Goal: Find specific page/section: Find specific page/section

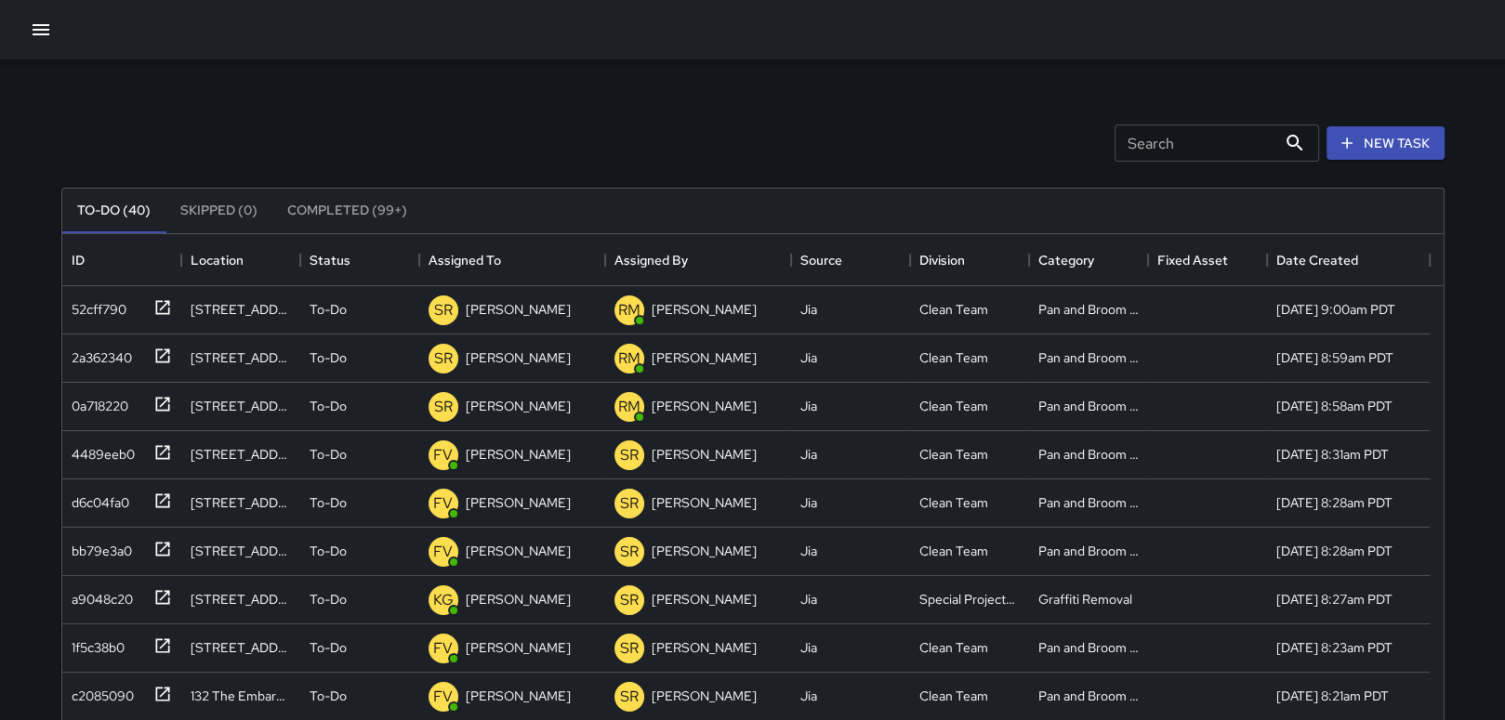
scroll to position [773, 1367]
click at [495, 448] on p "[PERSON_NAME]" at bounding box center [518, 454] width 105 height 19
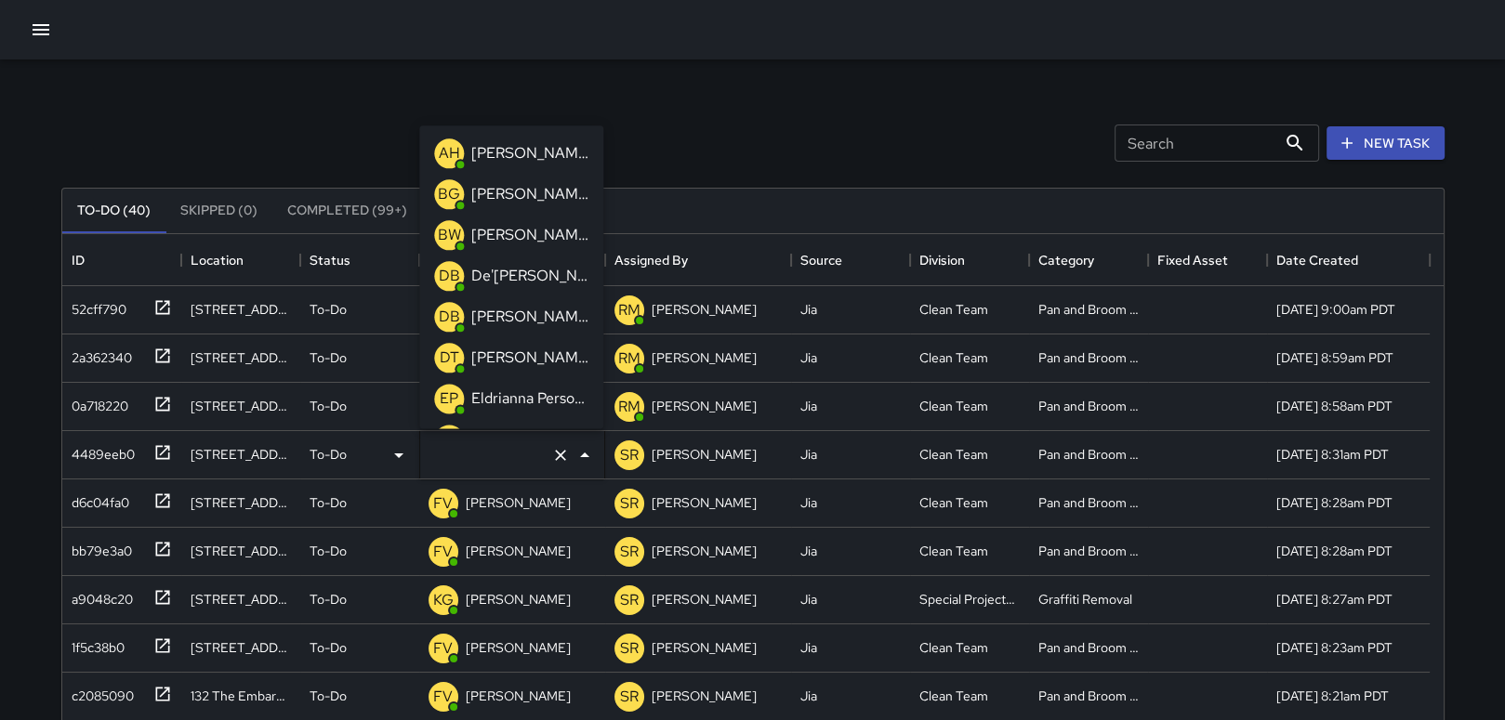
type input "**********"
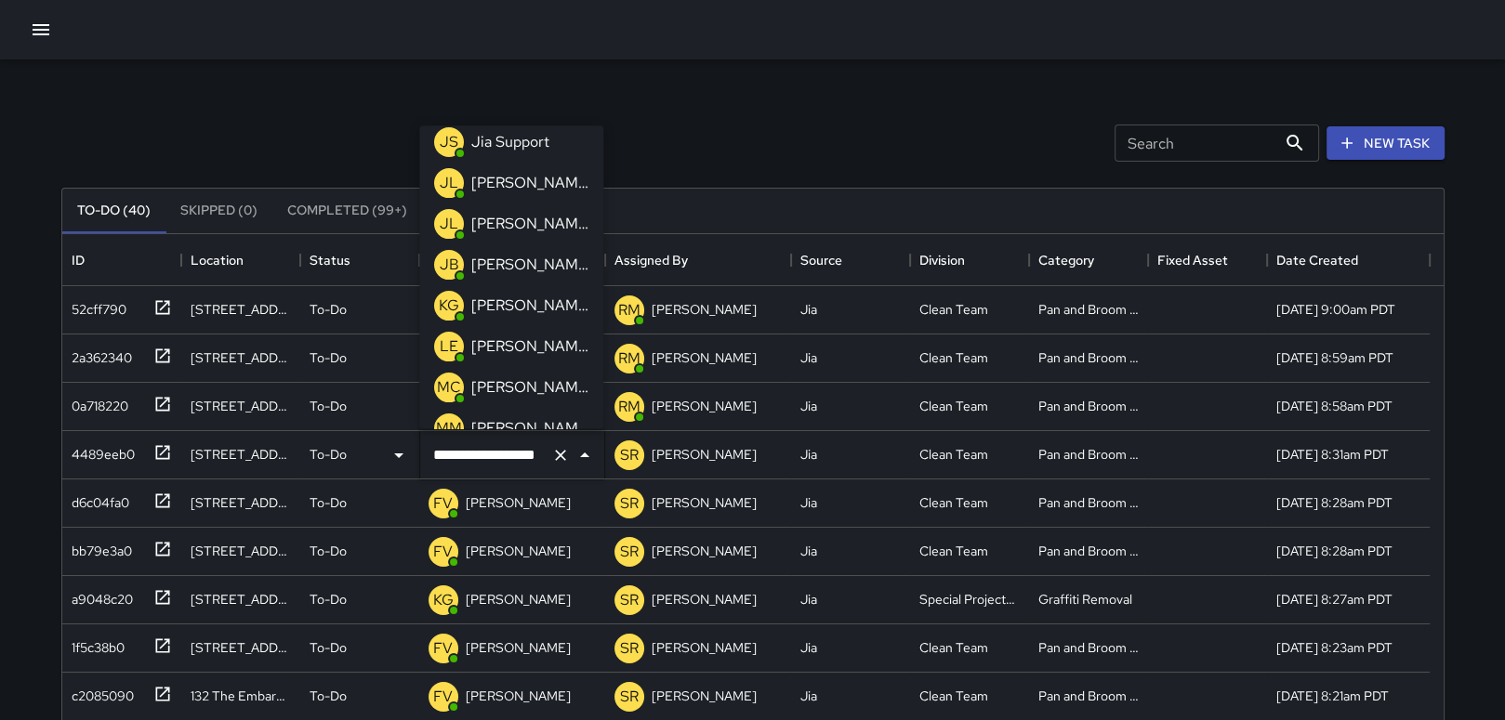
scroll to position [458, 0]
click at [530, 351] on p "[PERSON_NAME]" at bounding box center [529, 349] width 117 height 22
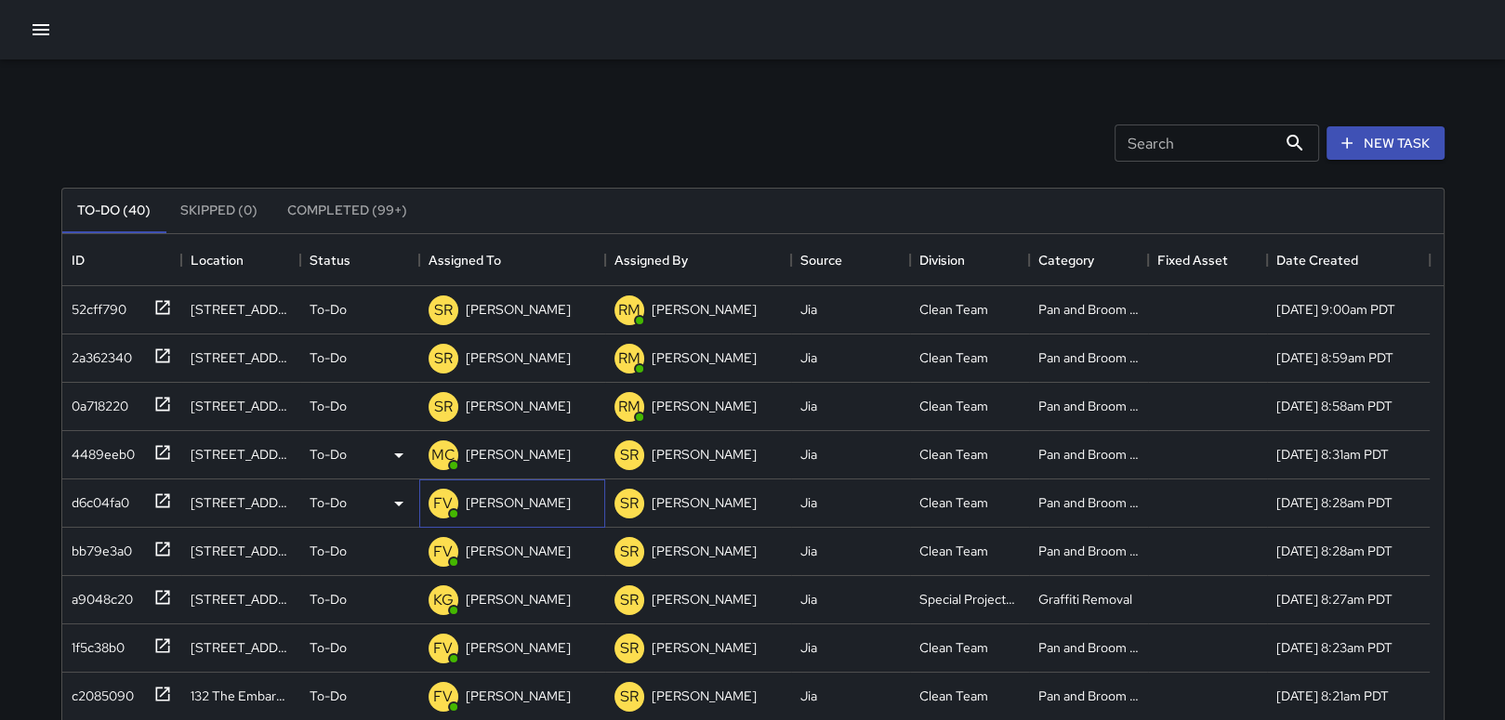
click at [505, 509] on p "[PERSON_NAME]" at bounding box center [518, 503] width 105 height 19
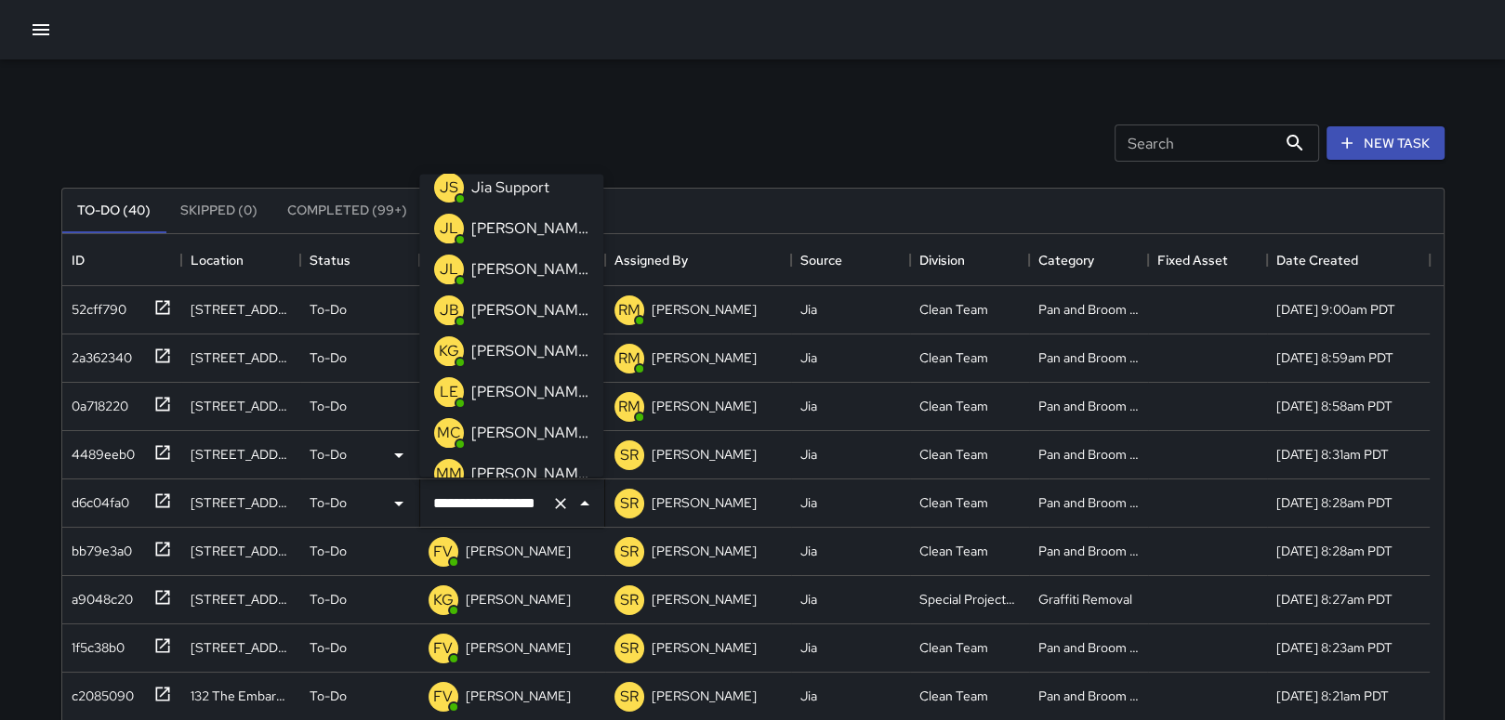
scroll to position [431, 0]
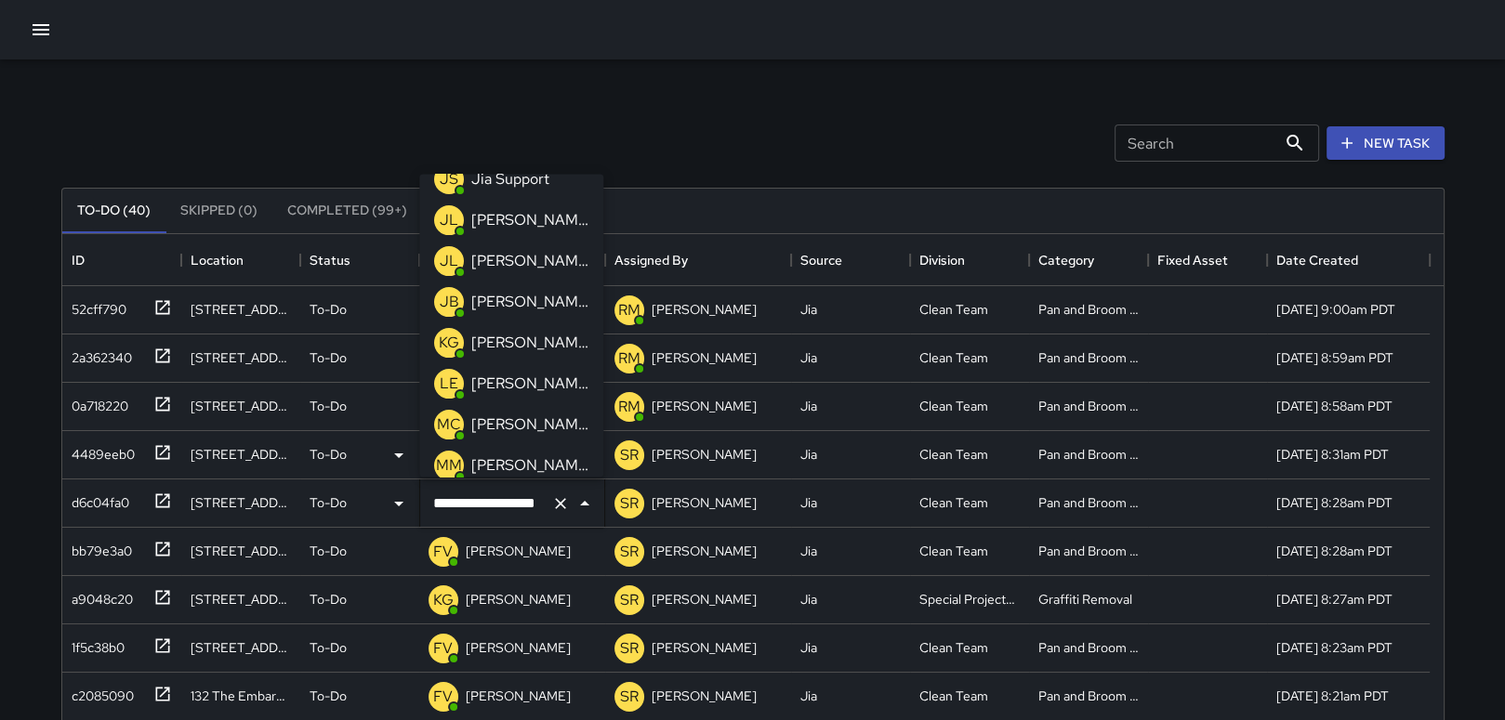
click at [524, 428] on p "[PERSON_NAME]" at bounding box center [529, 425] width 117 height 22
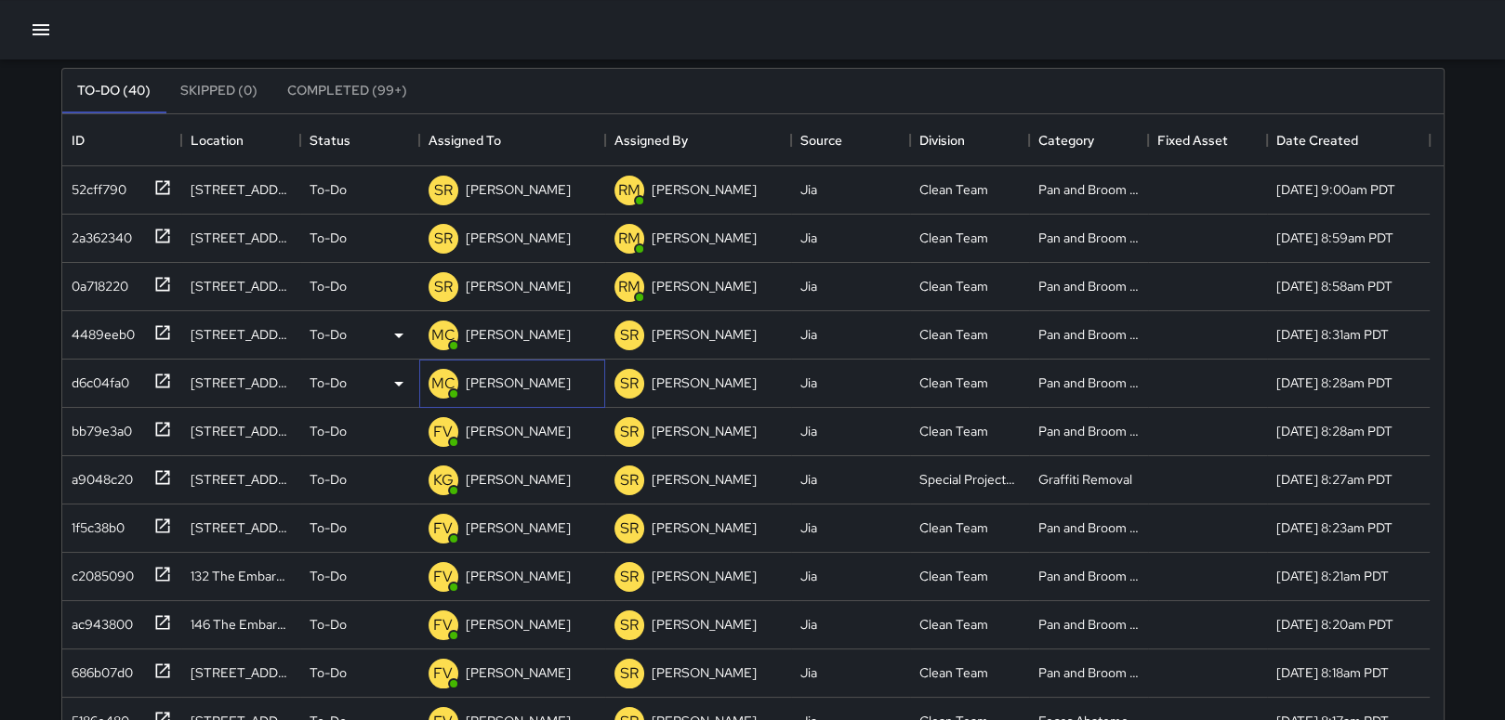
scroll to position [148, 0]
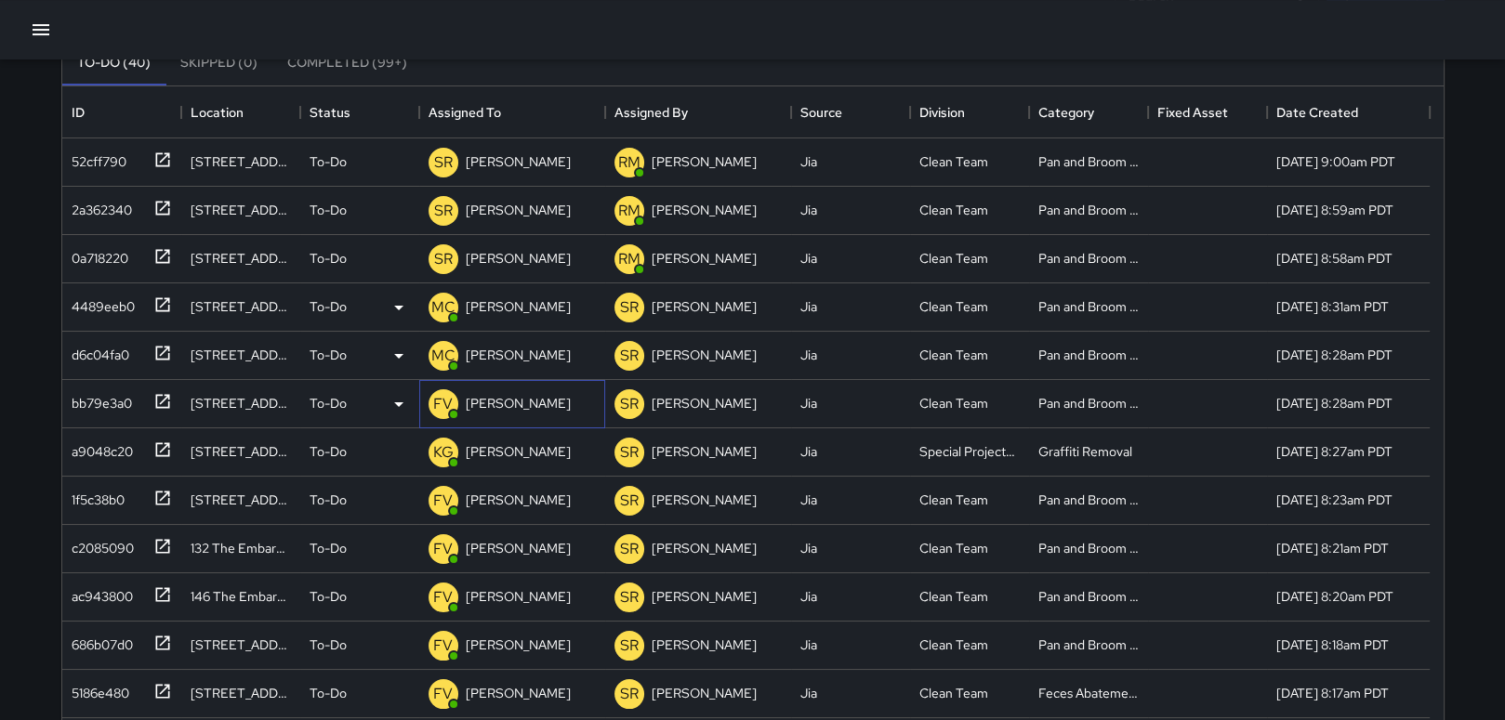
click at [531, 398] on p "[PERSON_NAME]" at bounding box center [518, 403] width 105 height 19
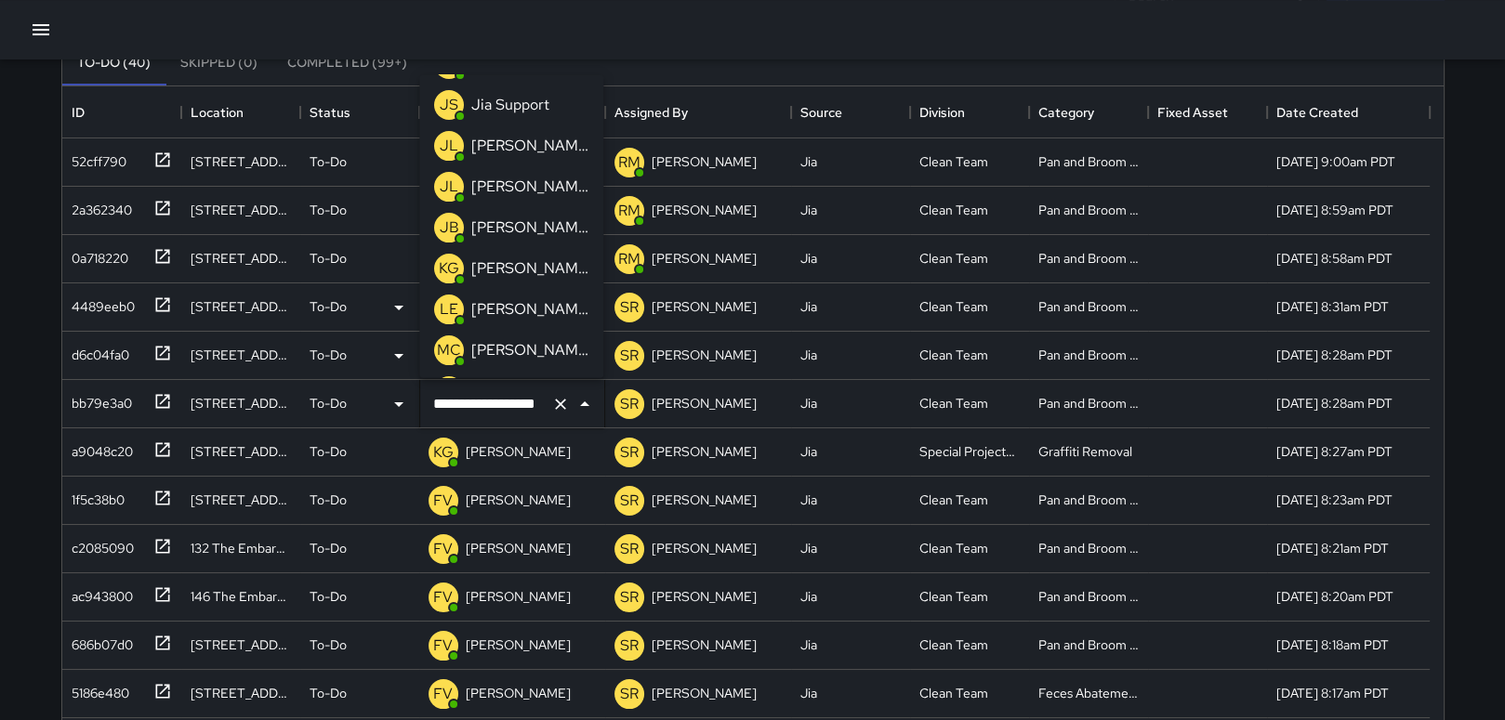
scroll to position [443, 0]
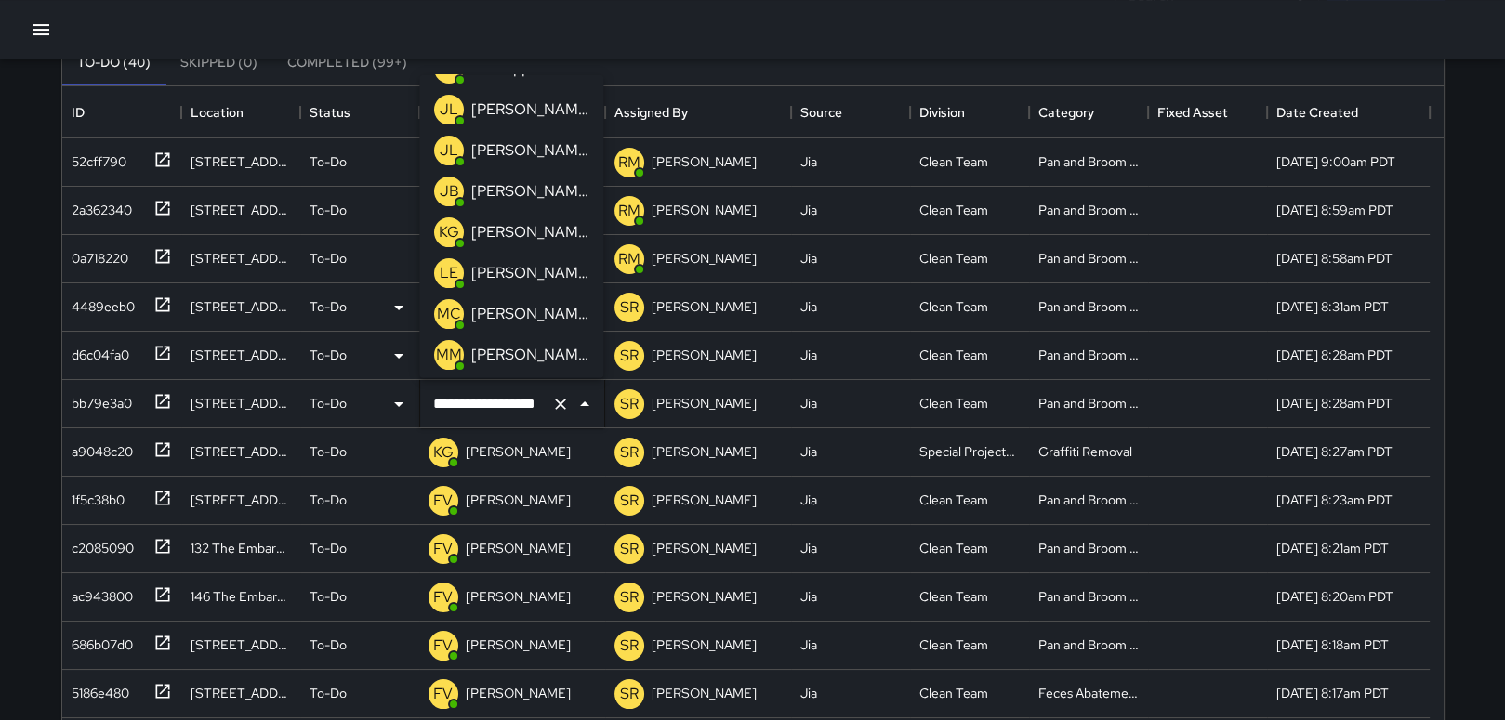
click at [537, 305] on p "[PERSON_NAME]" at bounding box center [529, 314] width 117 height 22
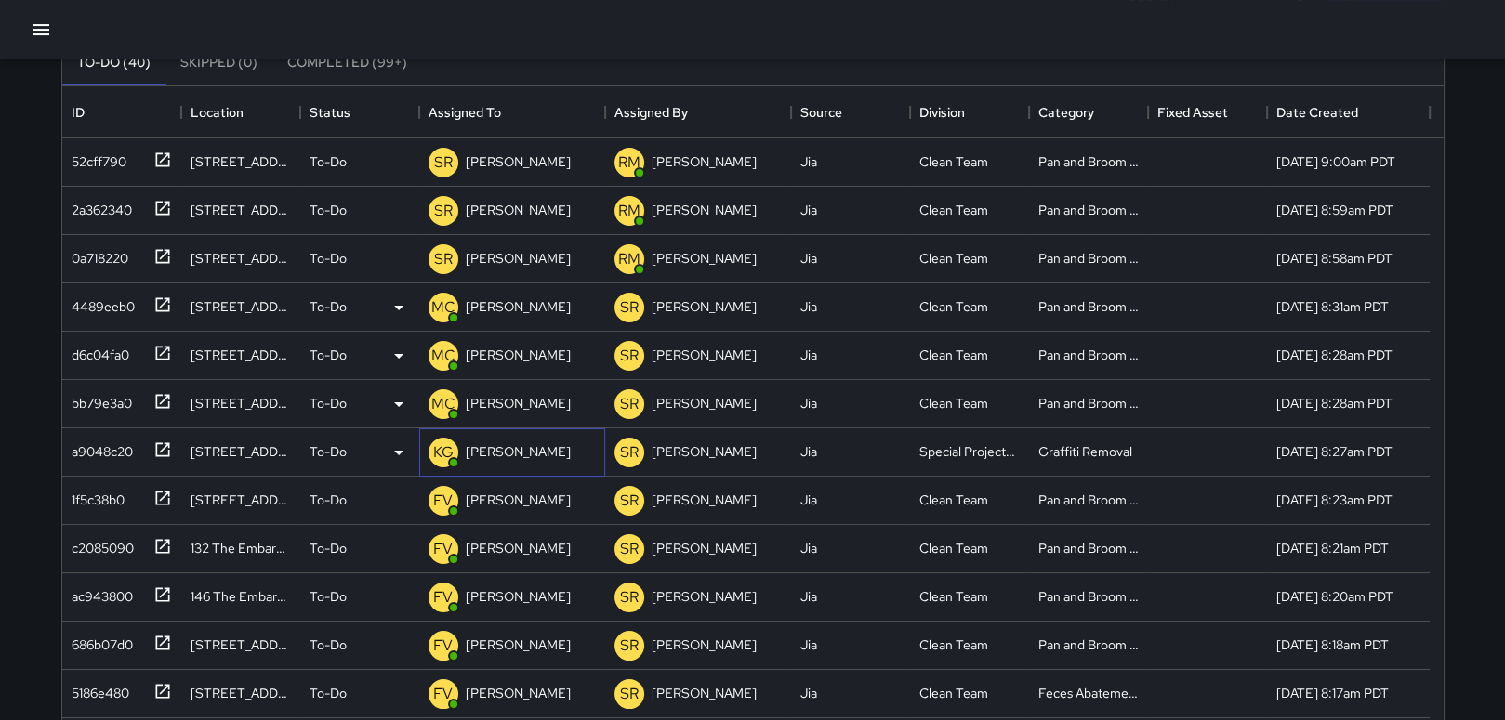
click at [506, 450] on p "[PERSON_NAME]" at bounding box center [518, 451] width 105 height 19
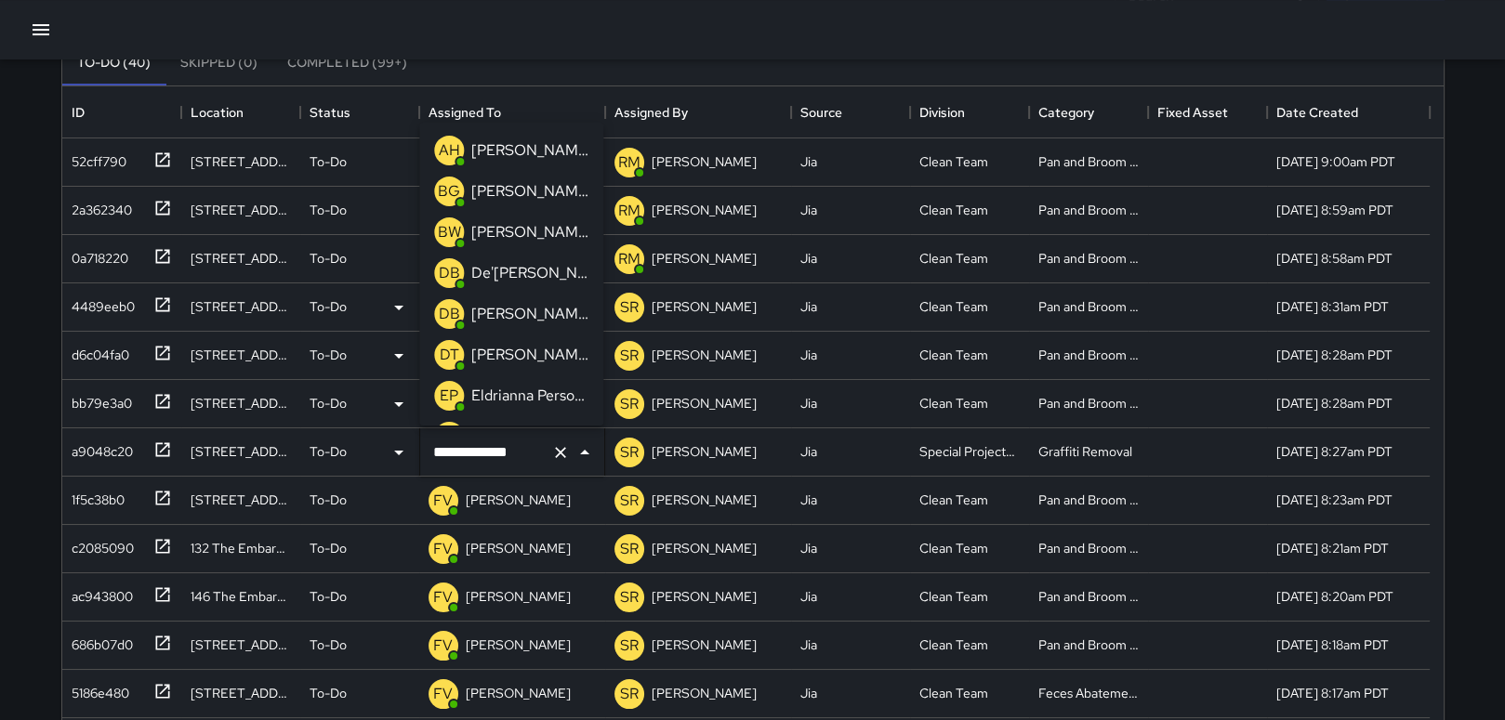
scroll to position [317, 0]
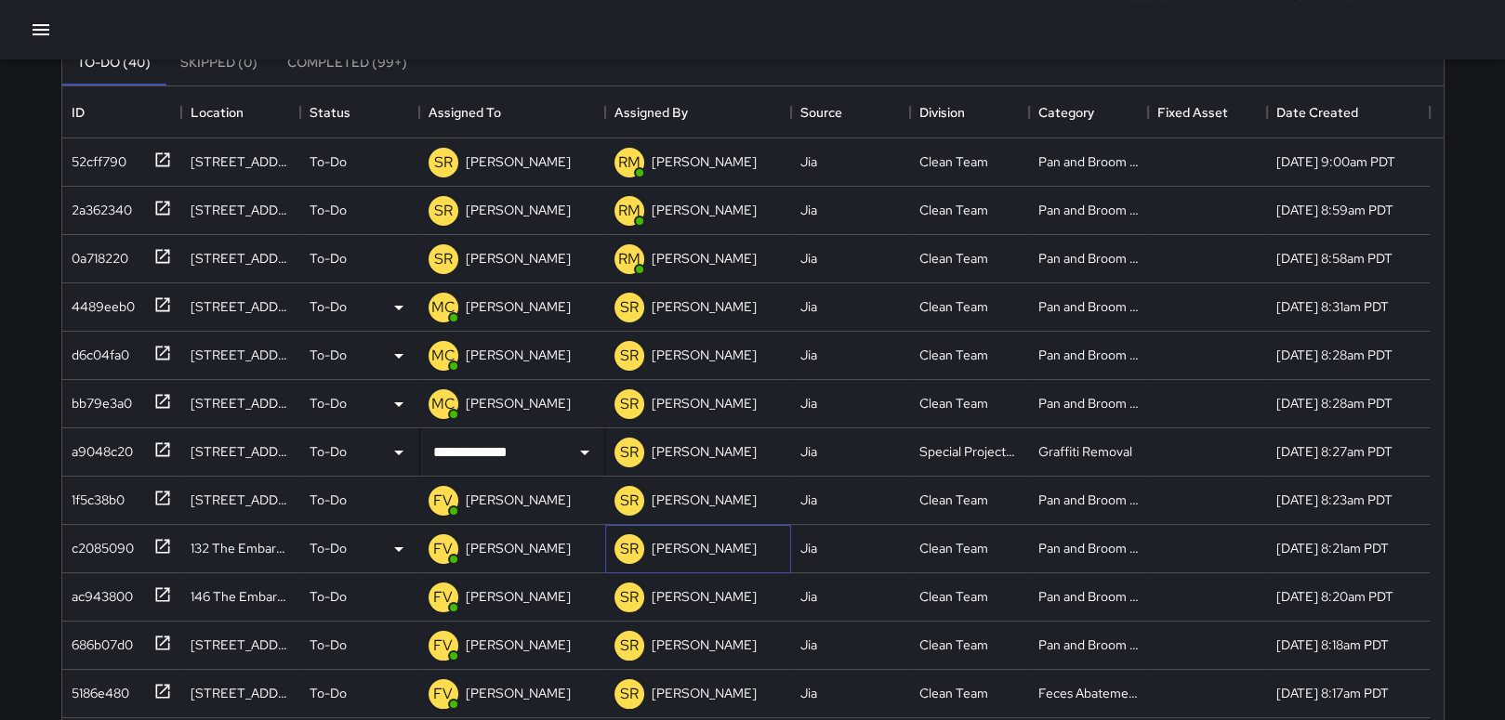
click at [771, 570] on div "SR [PERSON_NAME]" at bounding box center [698, 549] width 186 height 48
click at [572, 499] on div "FV [PERSON_NAME]" at bounding box center [512, 501] width 186 height 48
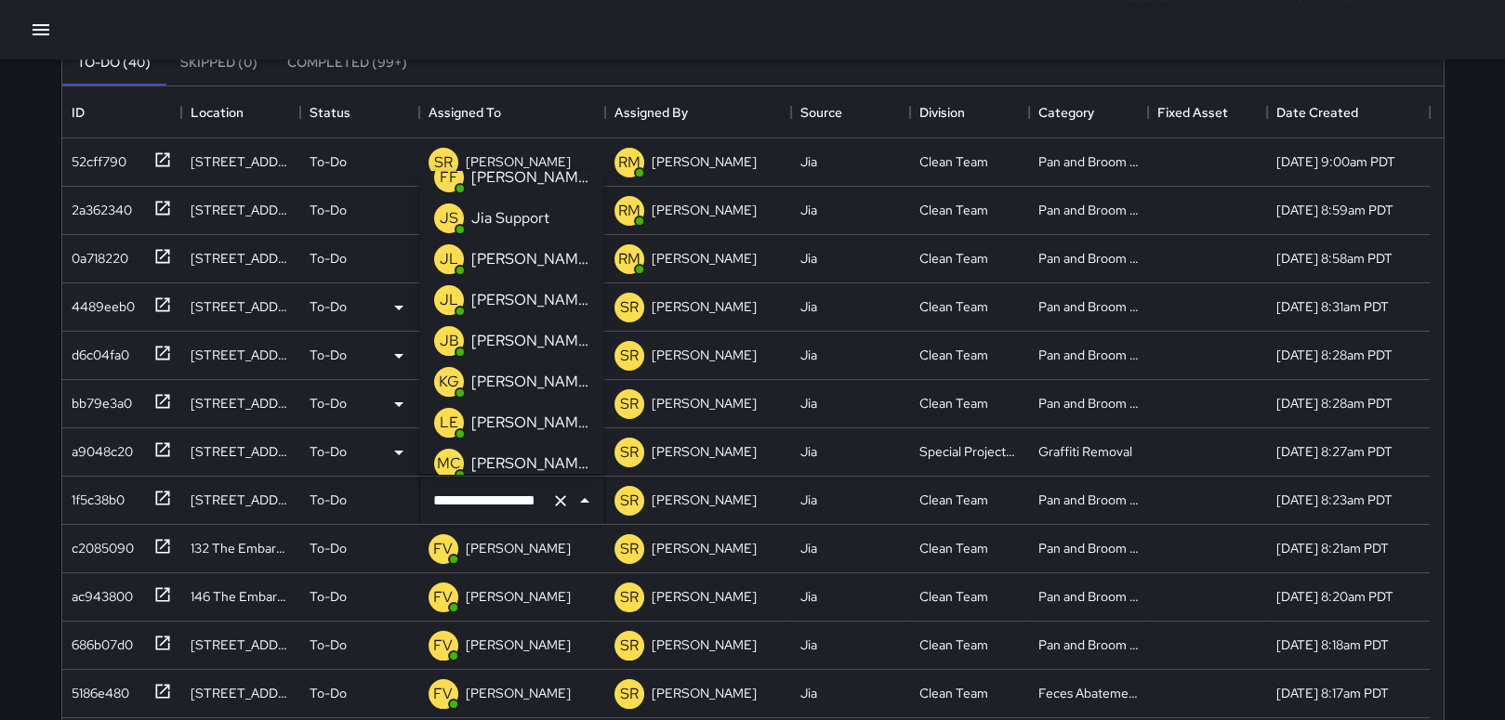
scroll to position [406, 0]
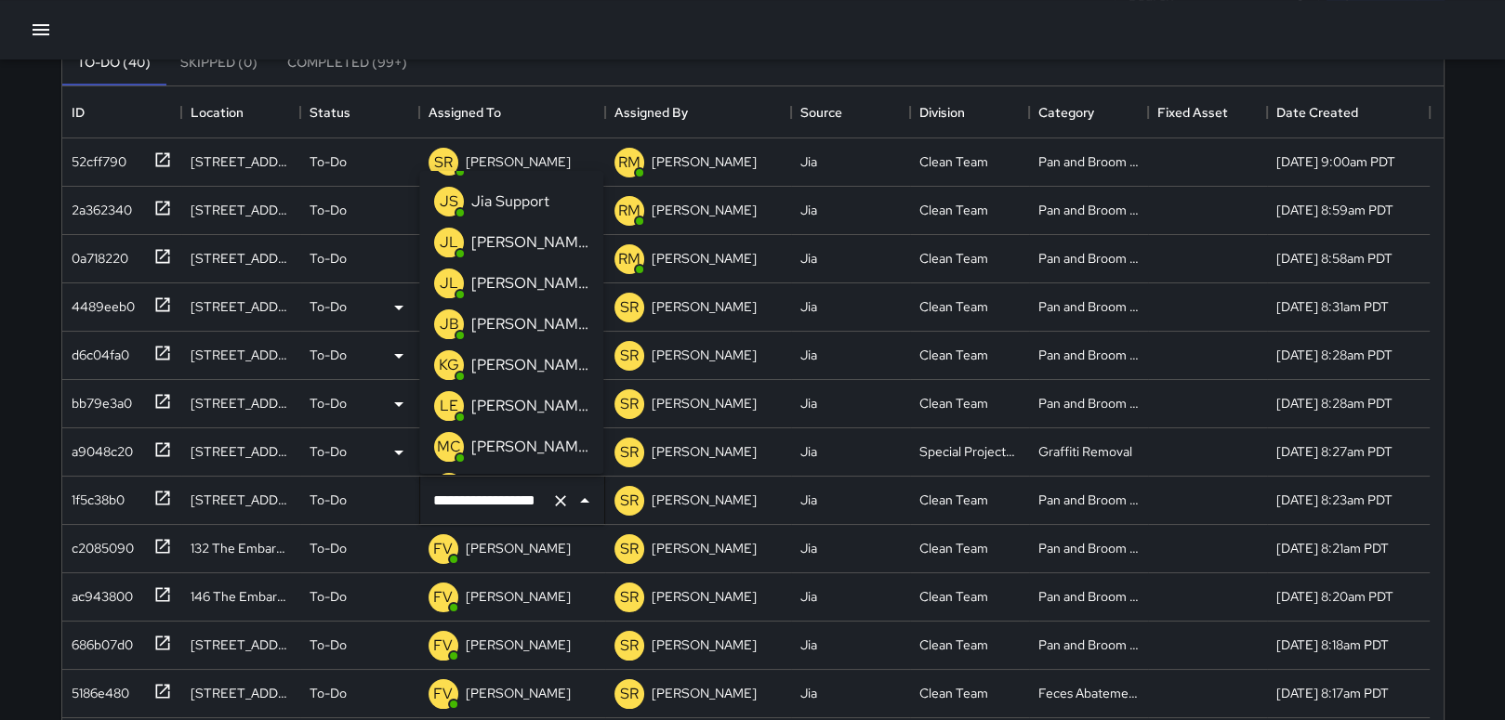
click at [541, 439] on p "[PERSON_NAME]" at bounding box center [529, 447] width 117 height 22
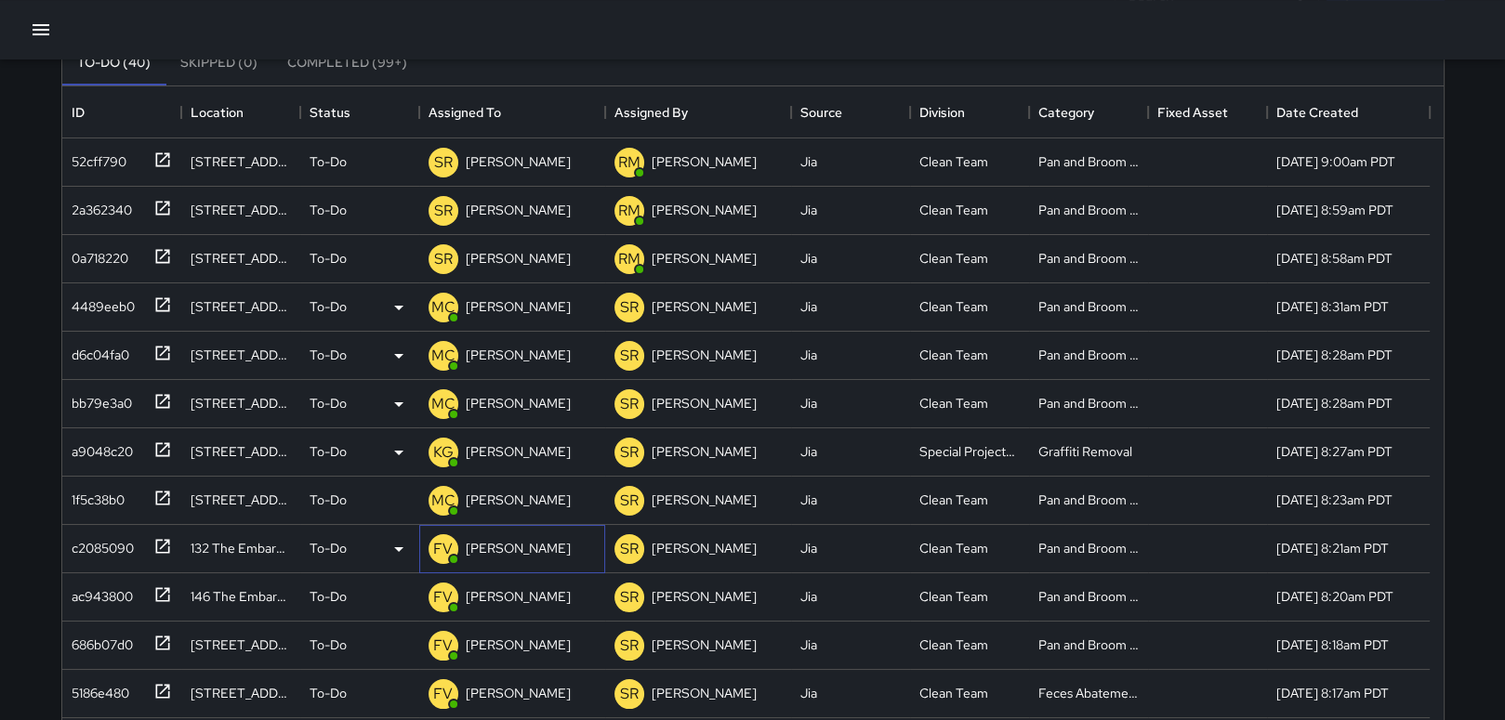
click at [560, 543] on p "[PERSON_NAME]" at bounding box center [518, 548] width 105 height 19
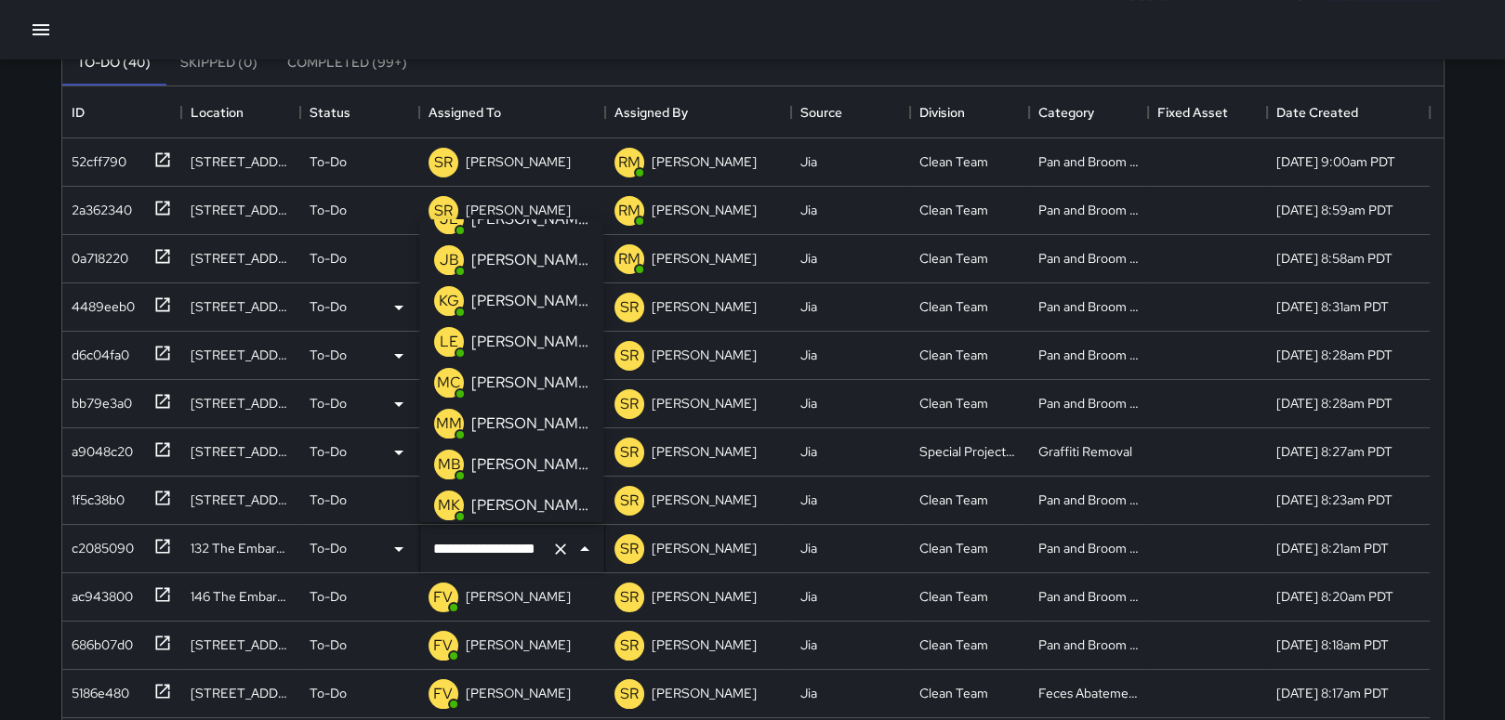
scroll to position [530, 0]
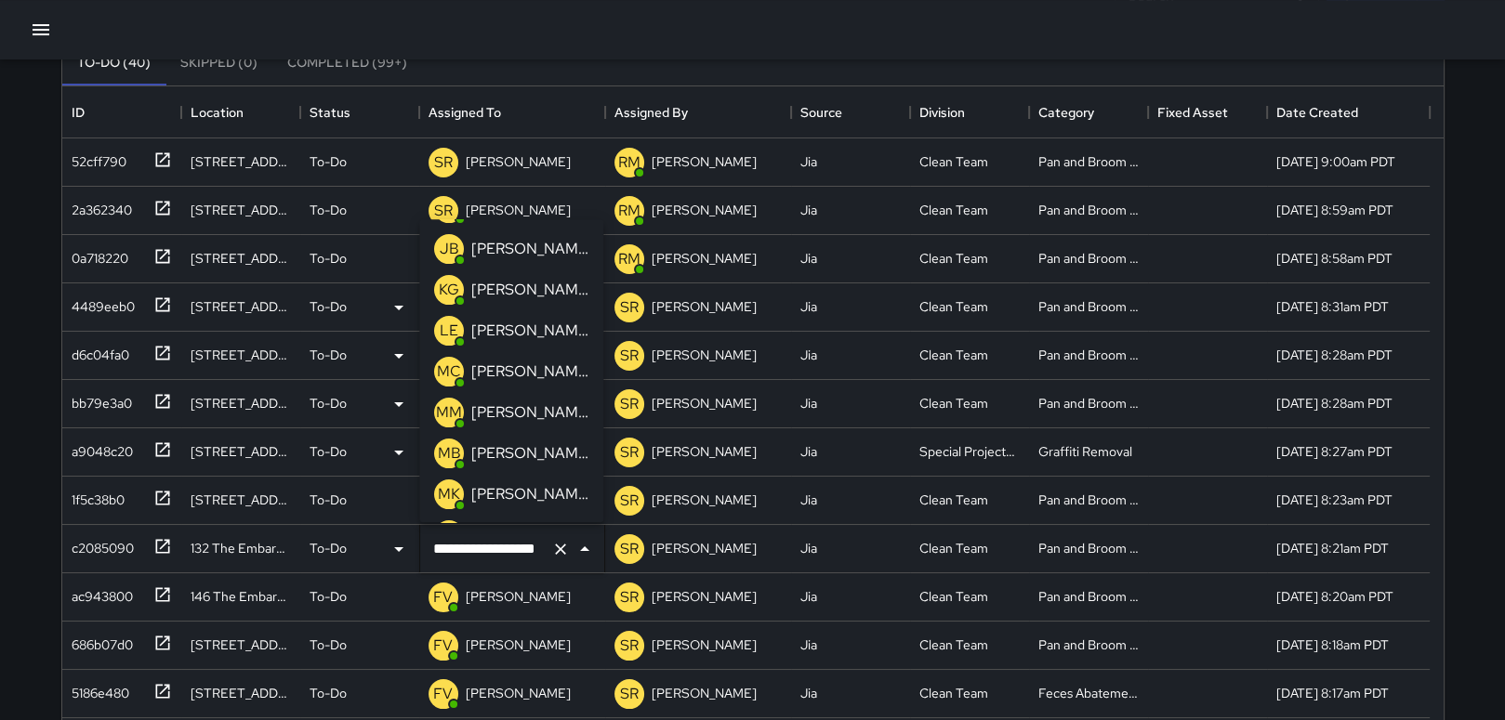
click at [489, 375] on p "[PERSON_NAME]" at bounding box center [529, 372] width 117 height 22
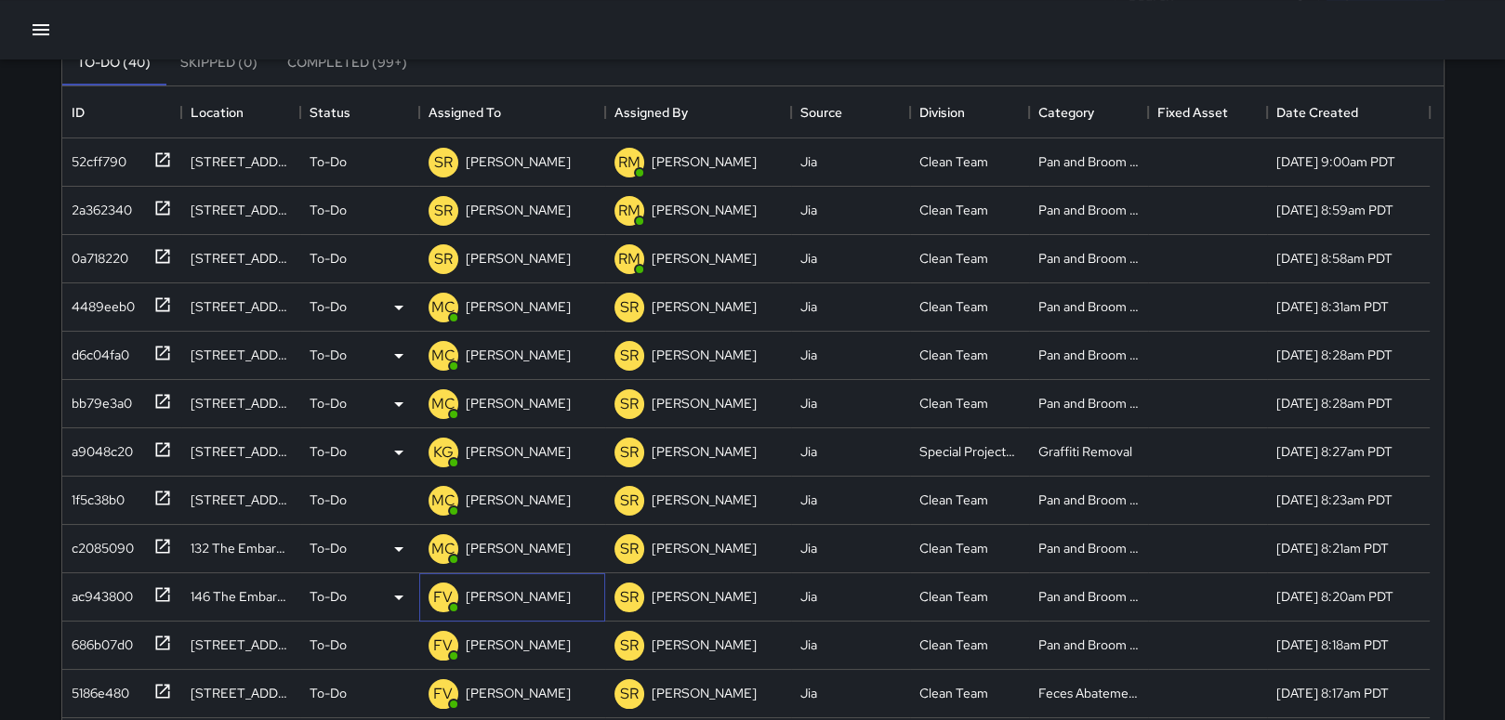
click at [553, 601] on p "[PERSON_NAME]" at bounding box center [518, 597] width 105 height 19
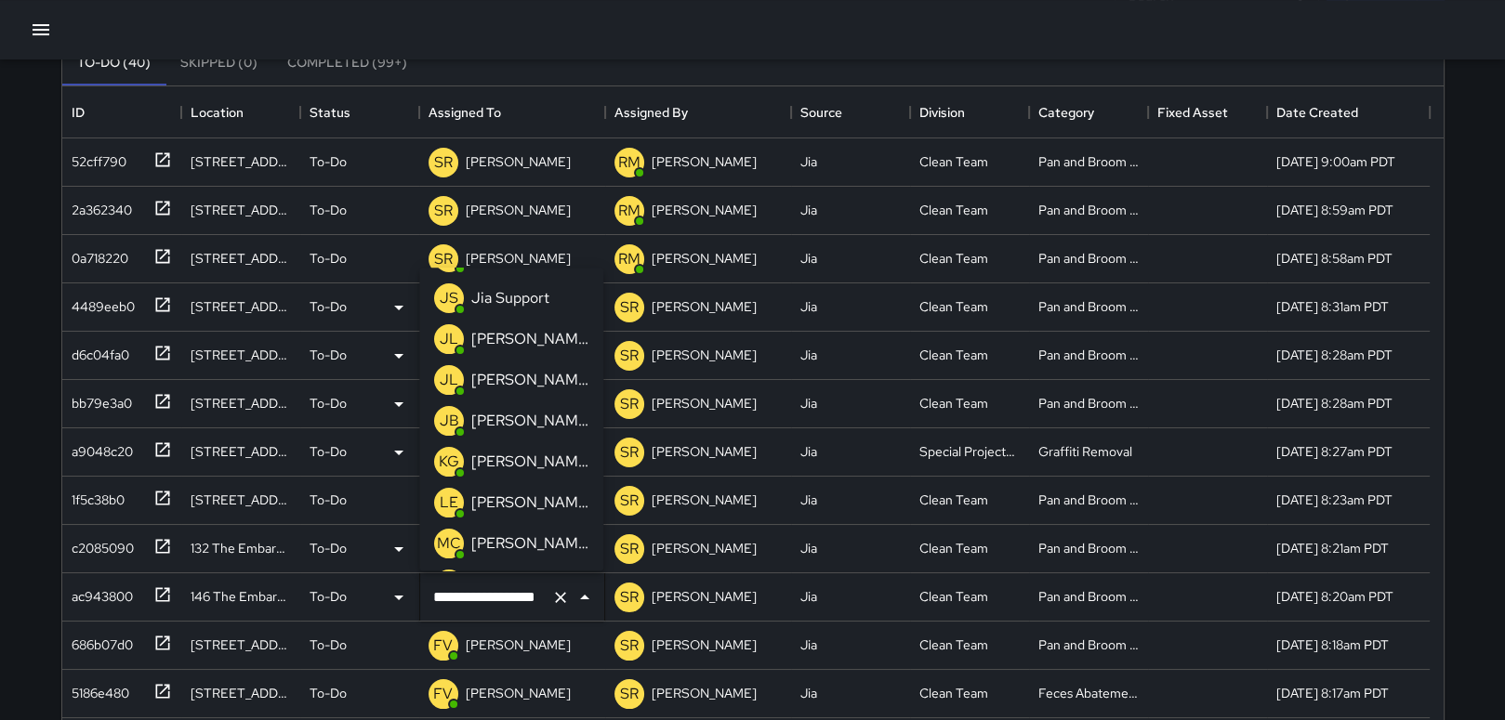
scroll to position [443, 0]
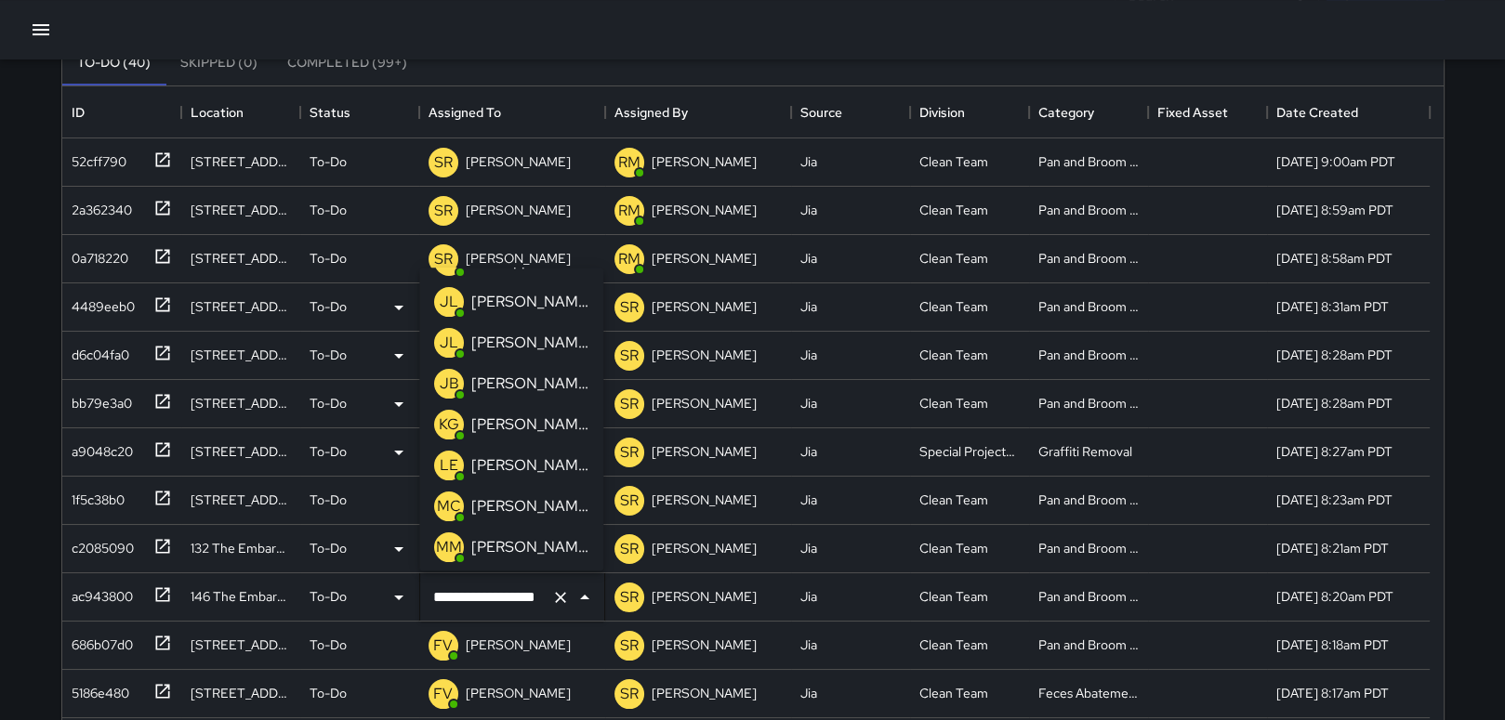
click at [518, 509] on p "[PERSON_NAME]" at bounding box center [529, 506] width 117 height 22
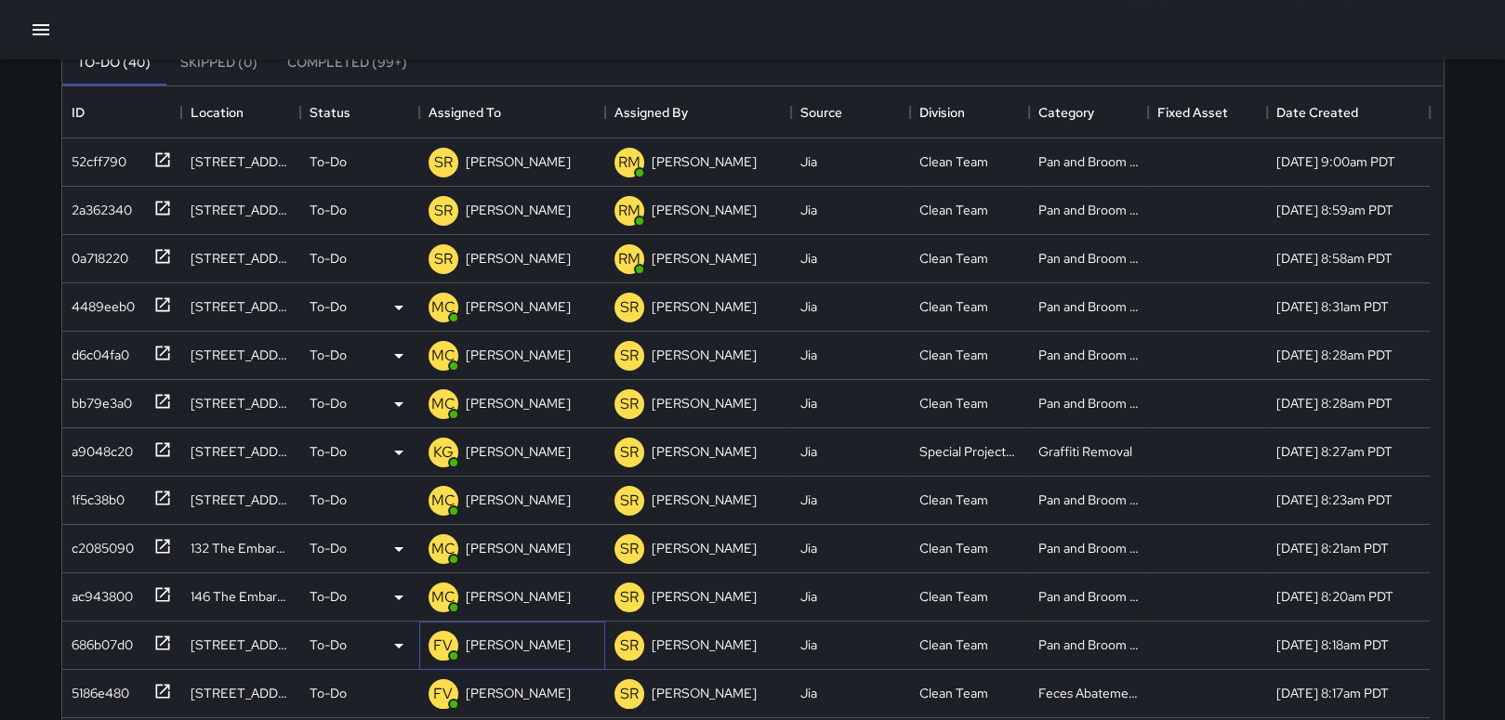
click at [509, 646] on p "[PERSON_NAME]" at bounding box center [518, 645] width 105 height 19
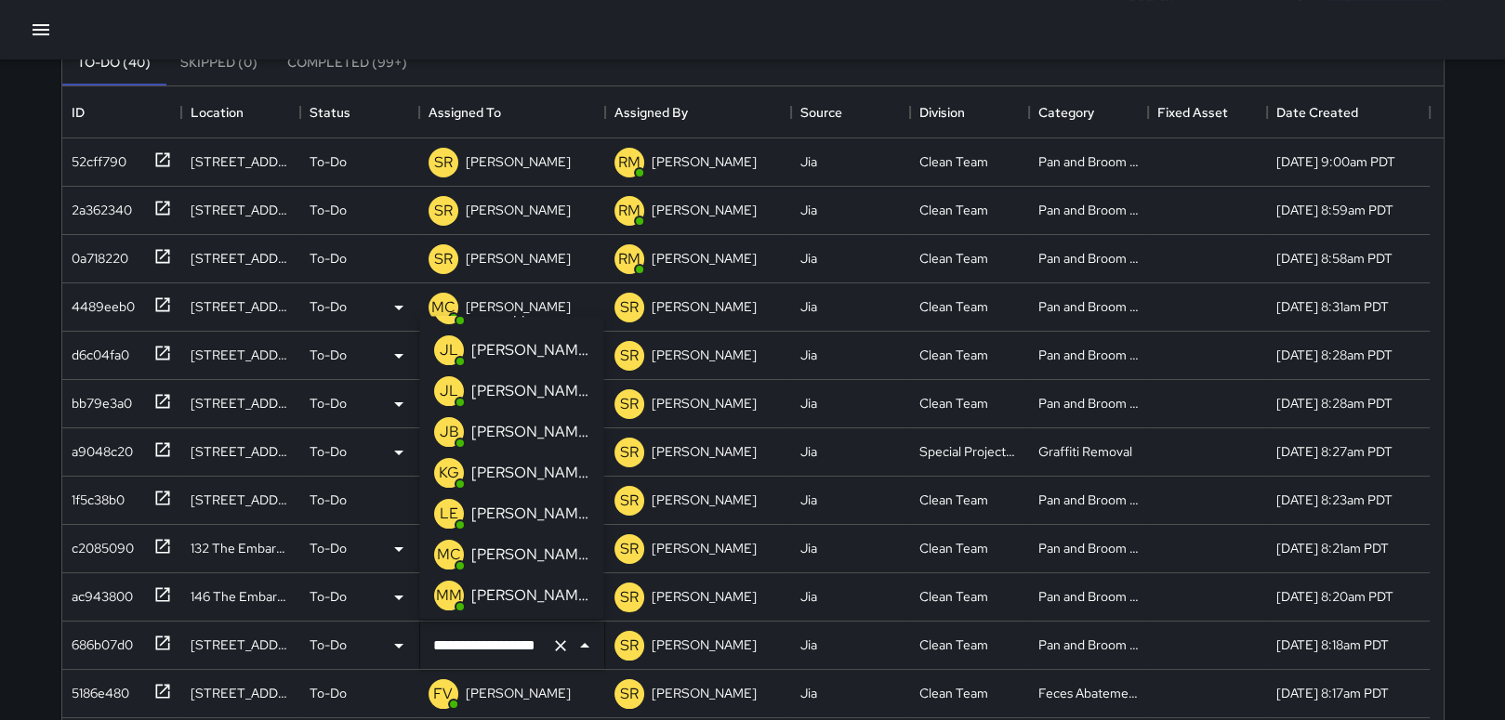
scroll to position [481, 0]
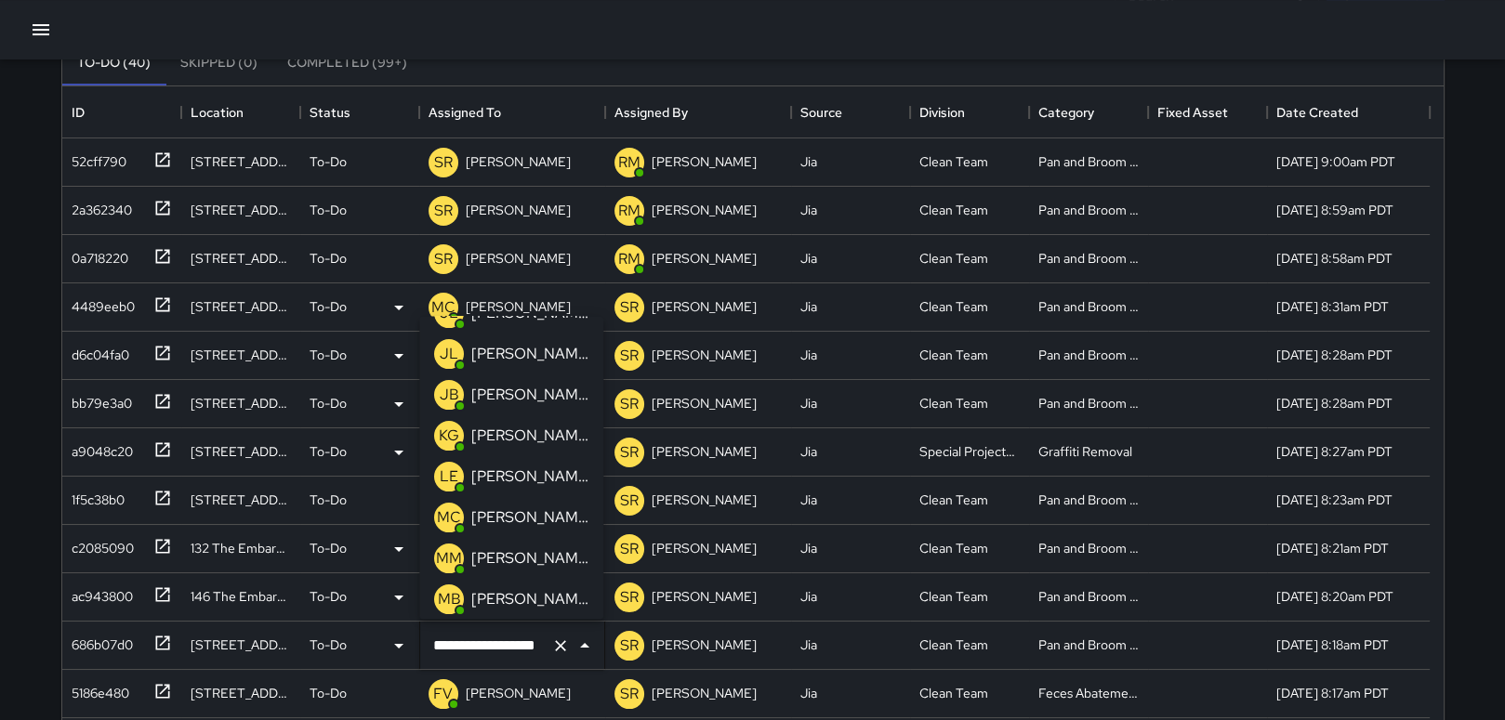
click at [509, 522] on p "[PERSON_NAME]" at bounding box center [529, 518] width 117 height 22
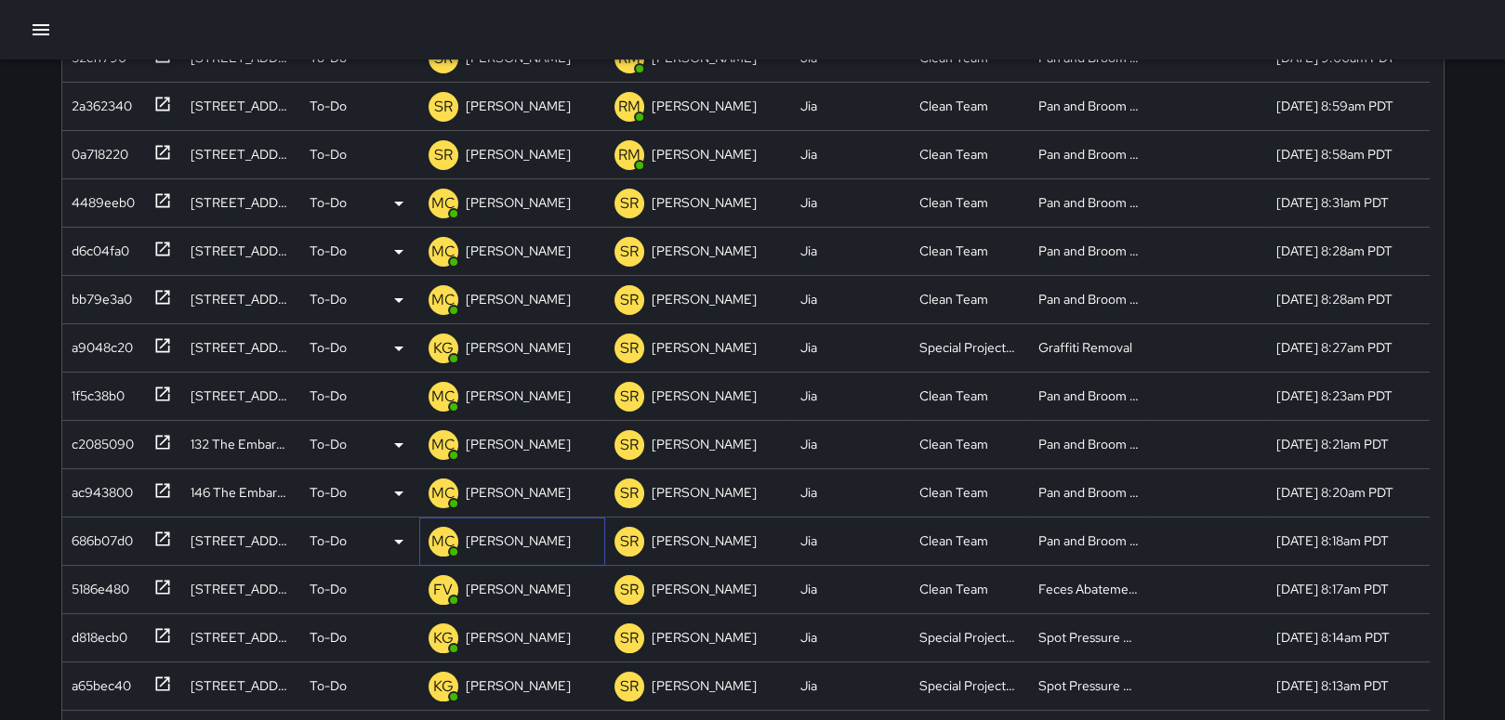
scroll to position [260, 0]
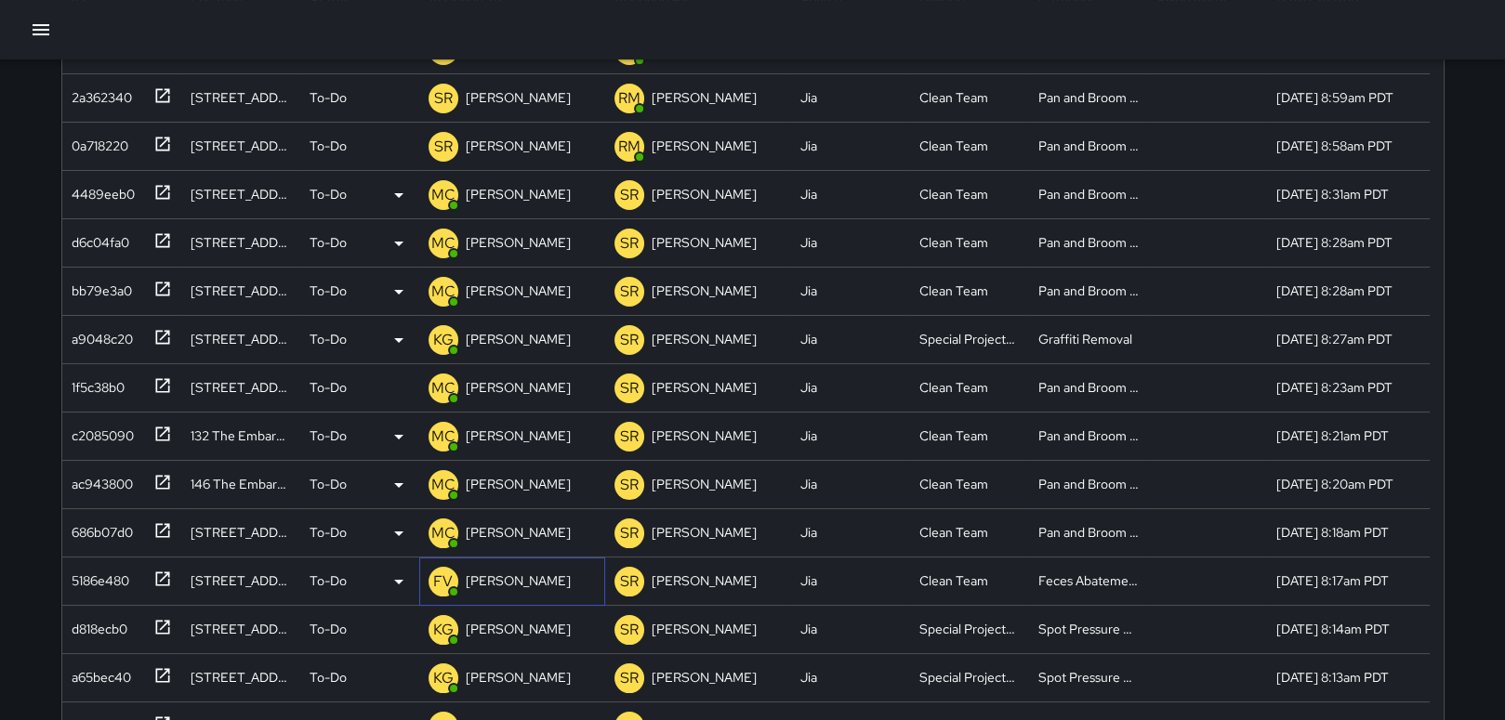
click at [499, 583] on p "[PERSON_NAME]" at bounding box center [518, 581] width 105 height 19
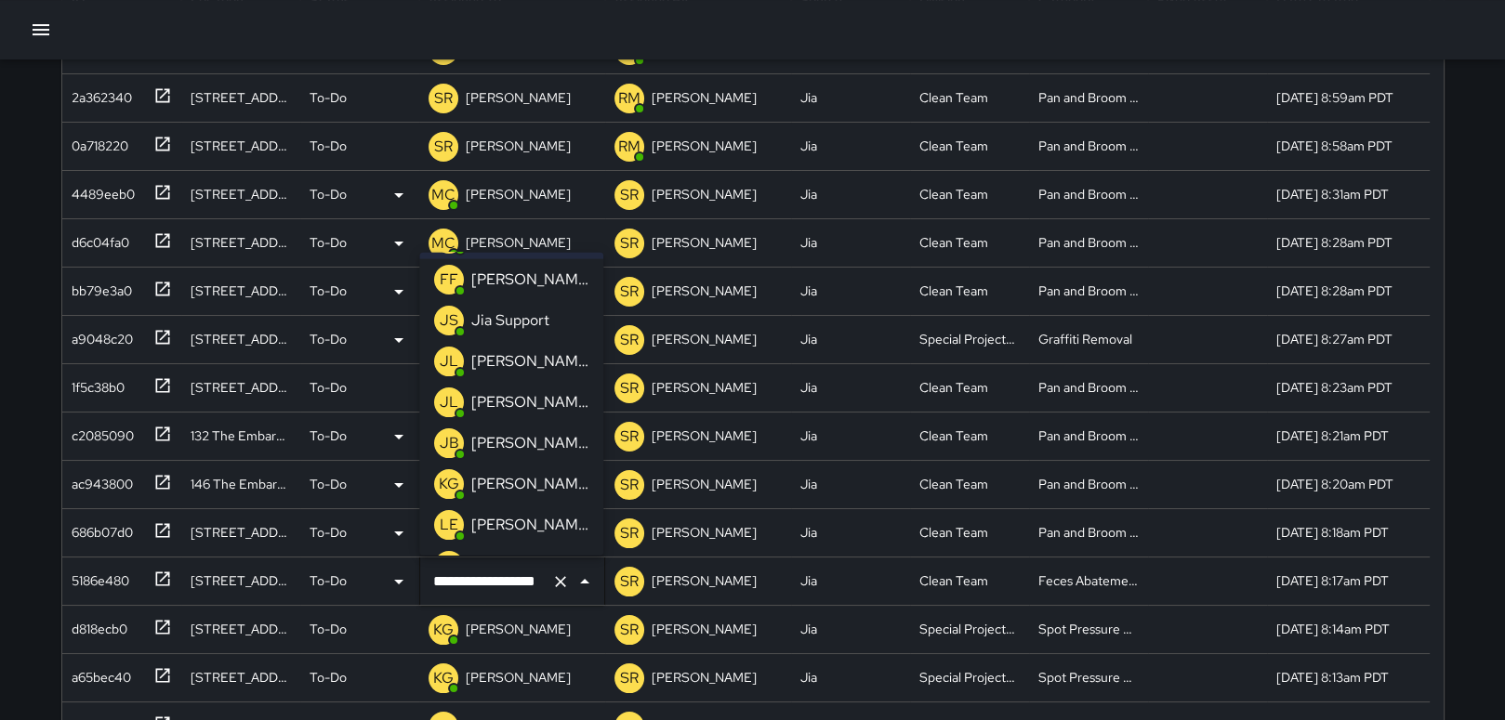
scroll to position [406, 0]
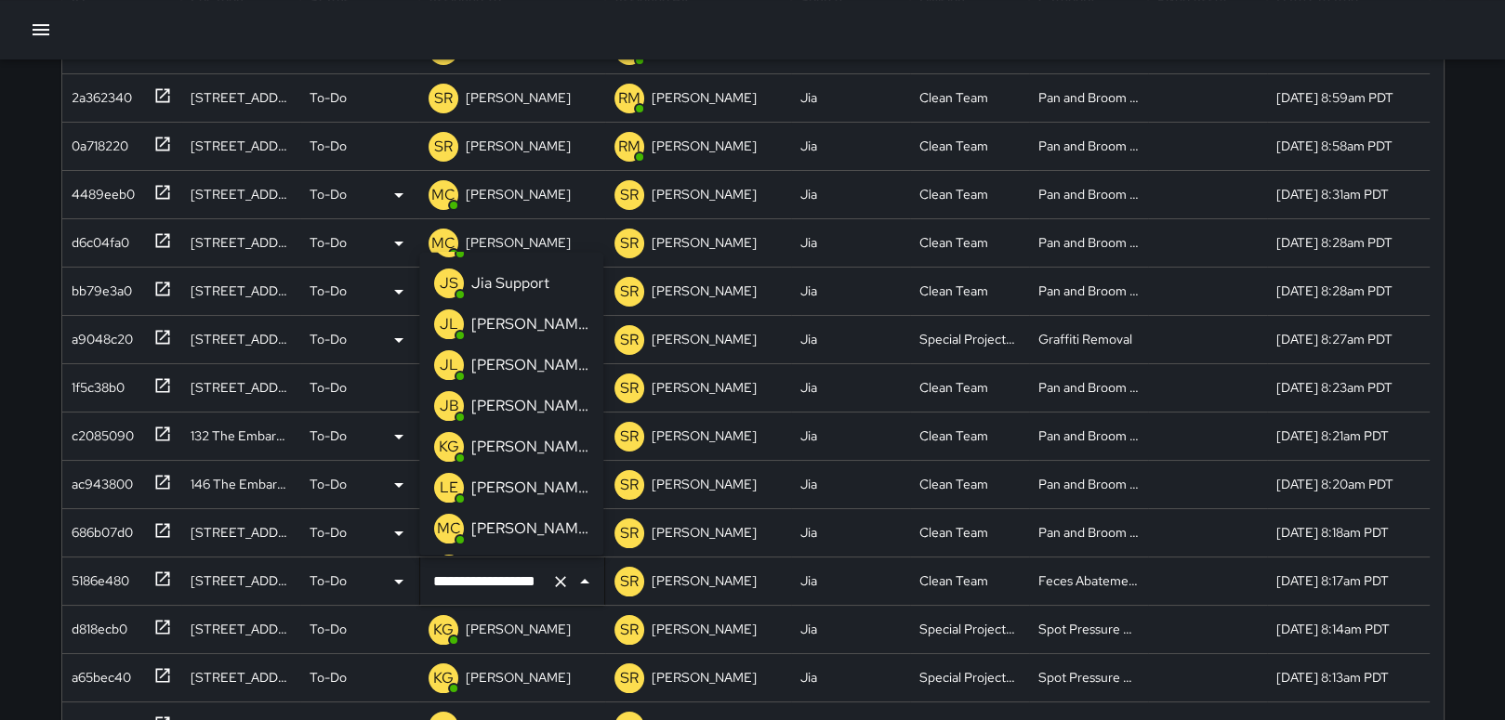
click at [557, 532] on li "MC [PERSON_NAME]" at bounding box center [511, 528] width 184 height 41
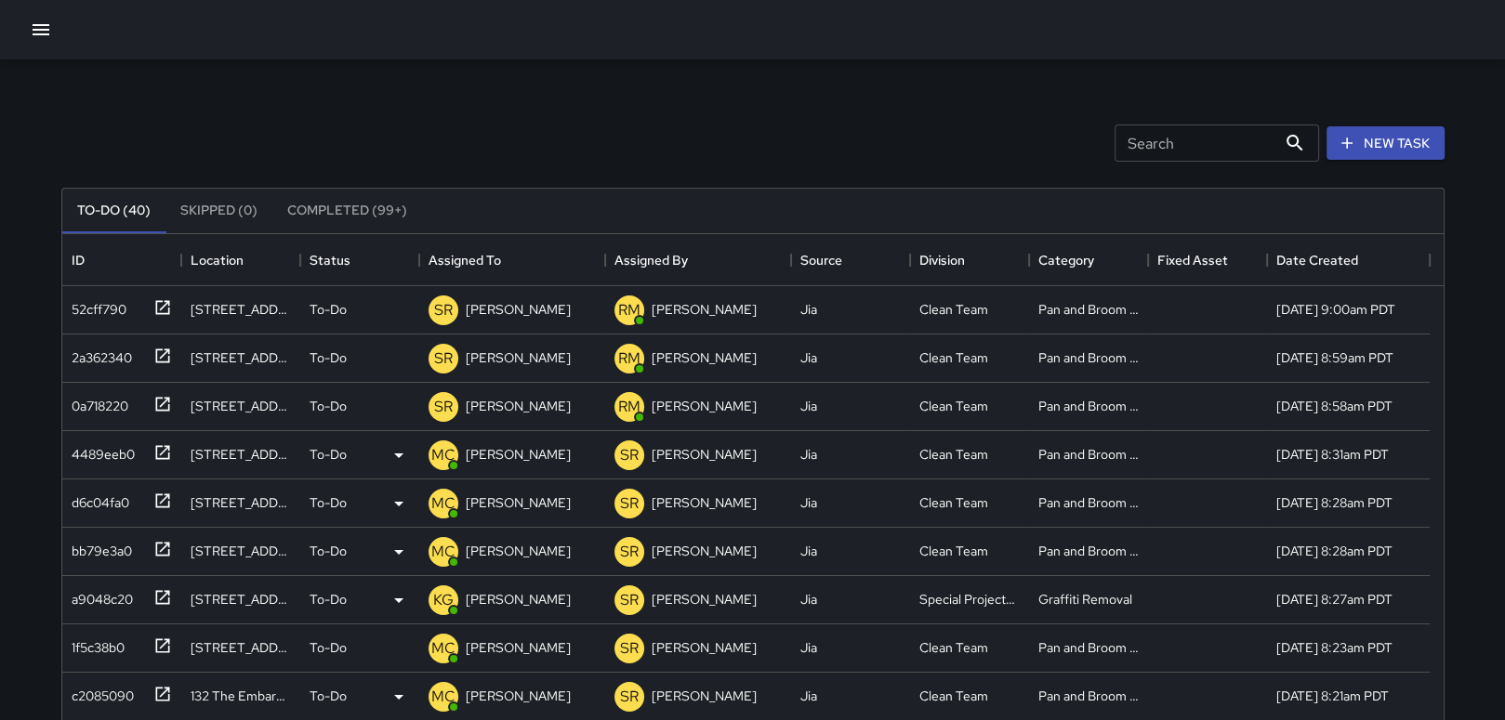
scroll to position [1, 0]
click at [525, 405] on p "[PERSON_NAME]" at bounding box center [518, 405] width 105 height 19
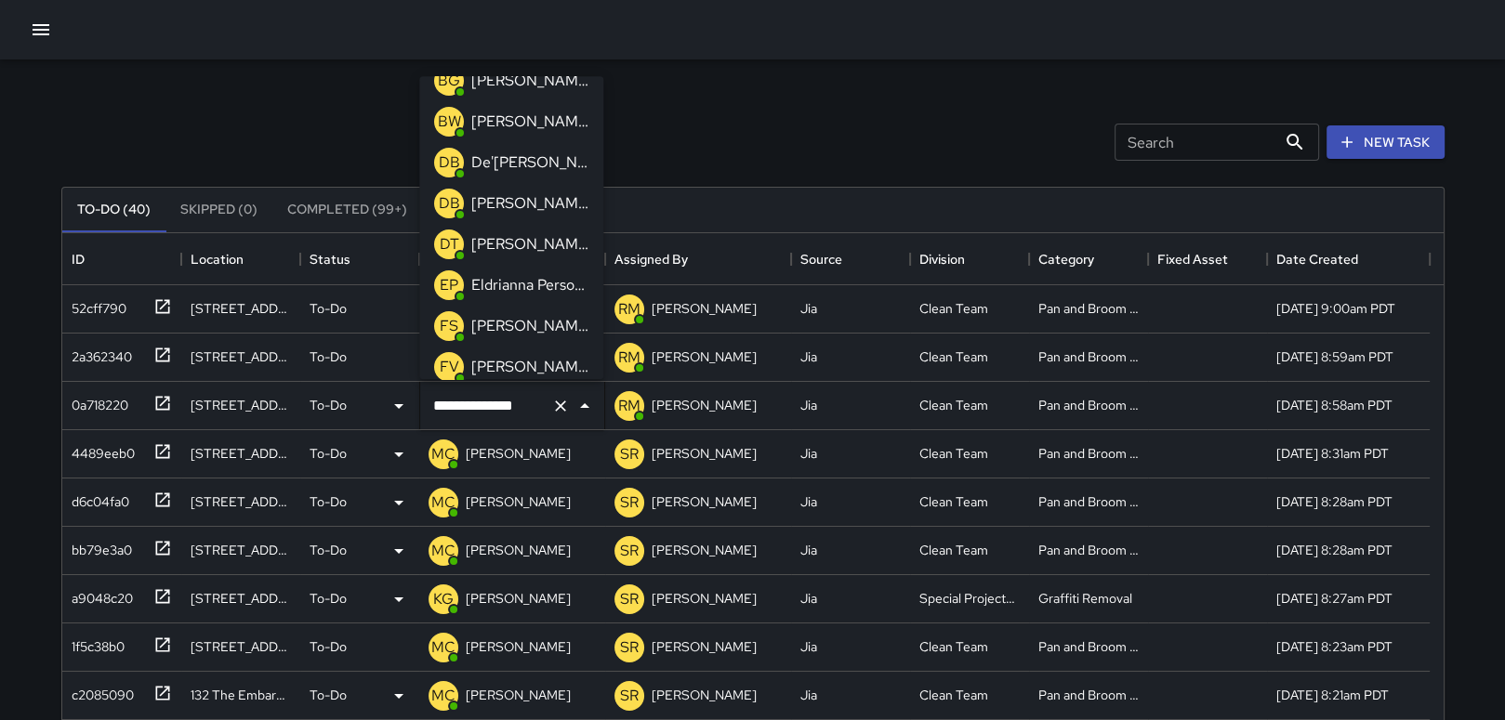
scroll to position [0, 0]
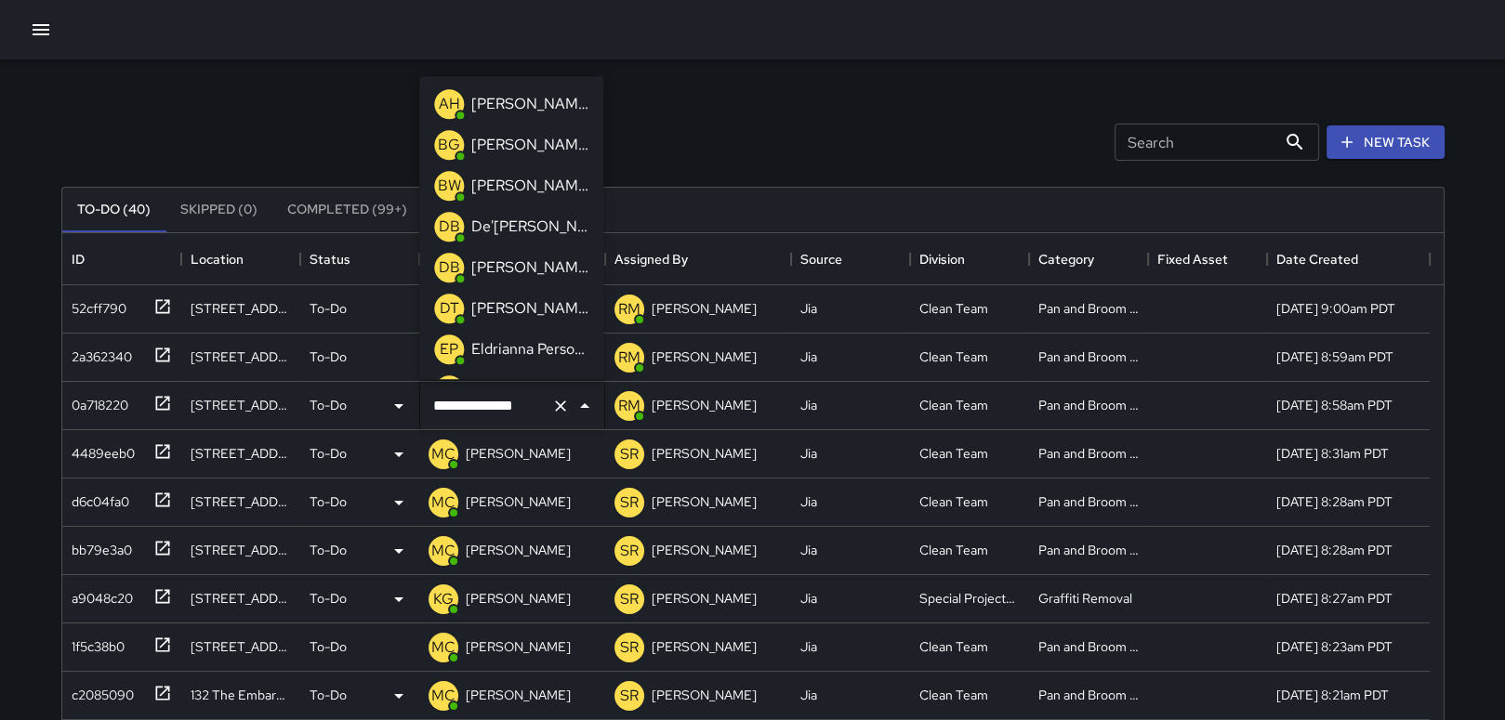
click at [538, 138] on p "[PERSON_NAME]" at bounding box center [529, 145] width 117 height 22
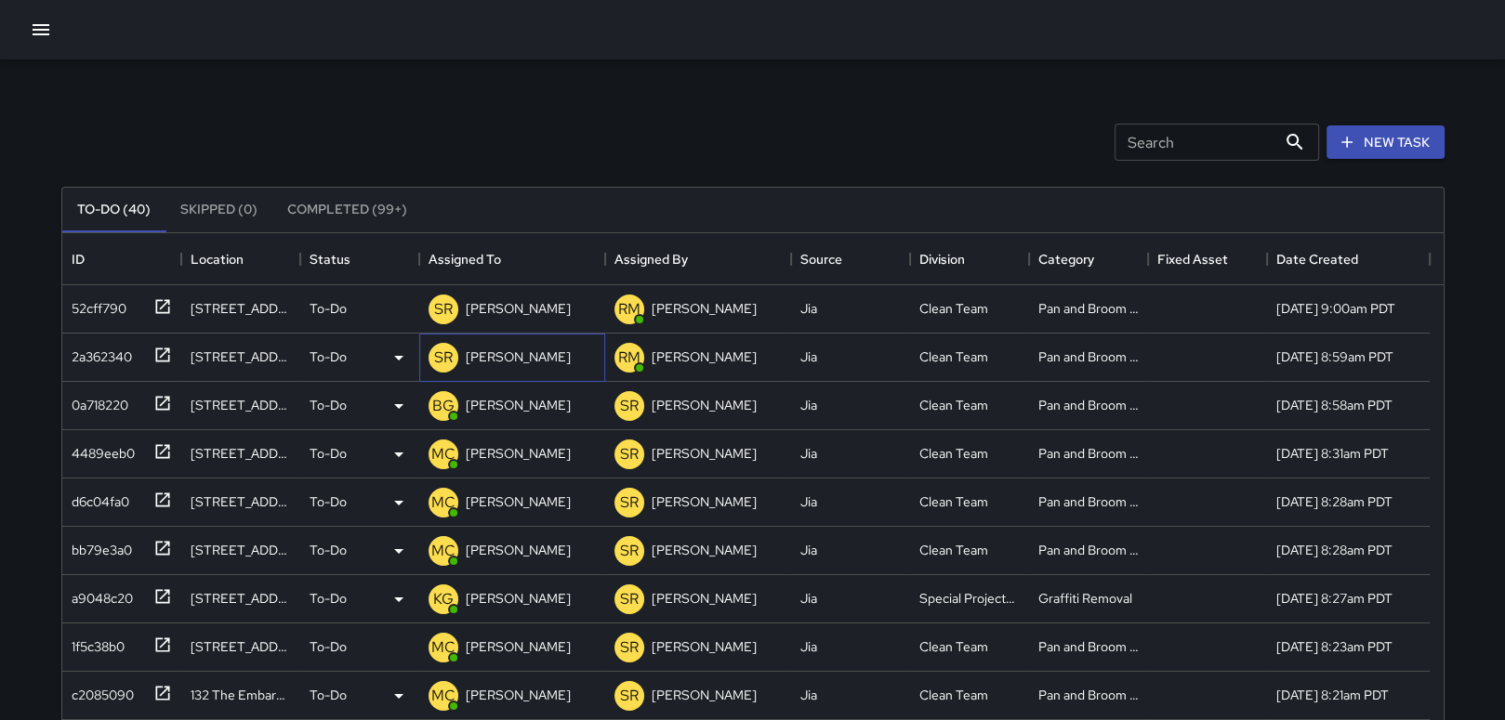
click at [508, 351] on p "[PERSON_NAME]" at bounding box center [518, 357] width 105 height 19
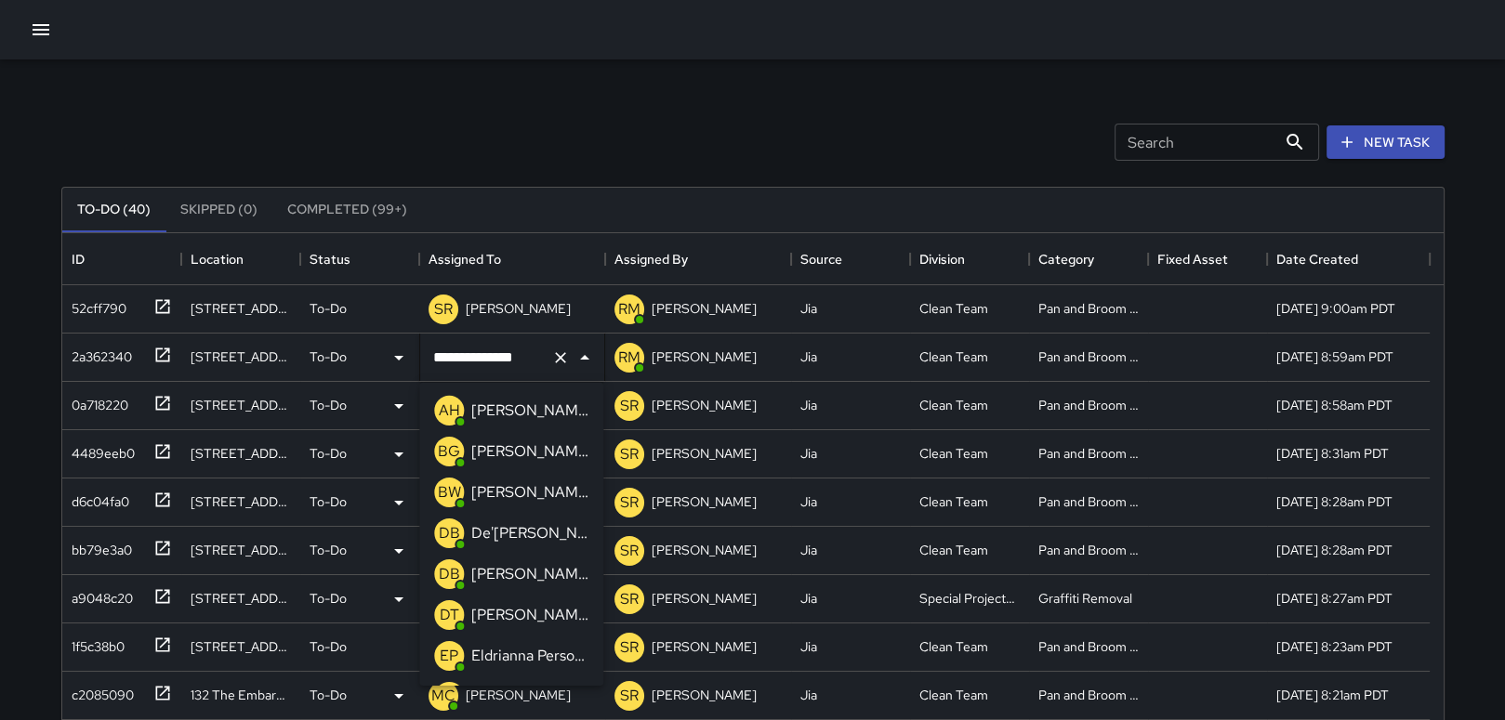
click at [523, 448] on p "[PERSON_NAME]" at bounding box center [529, 452] width 117 height 22
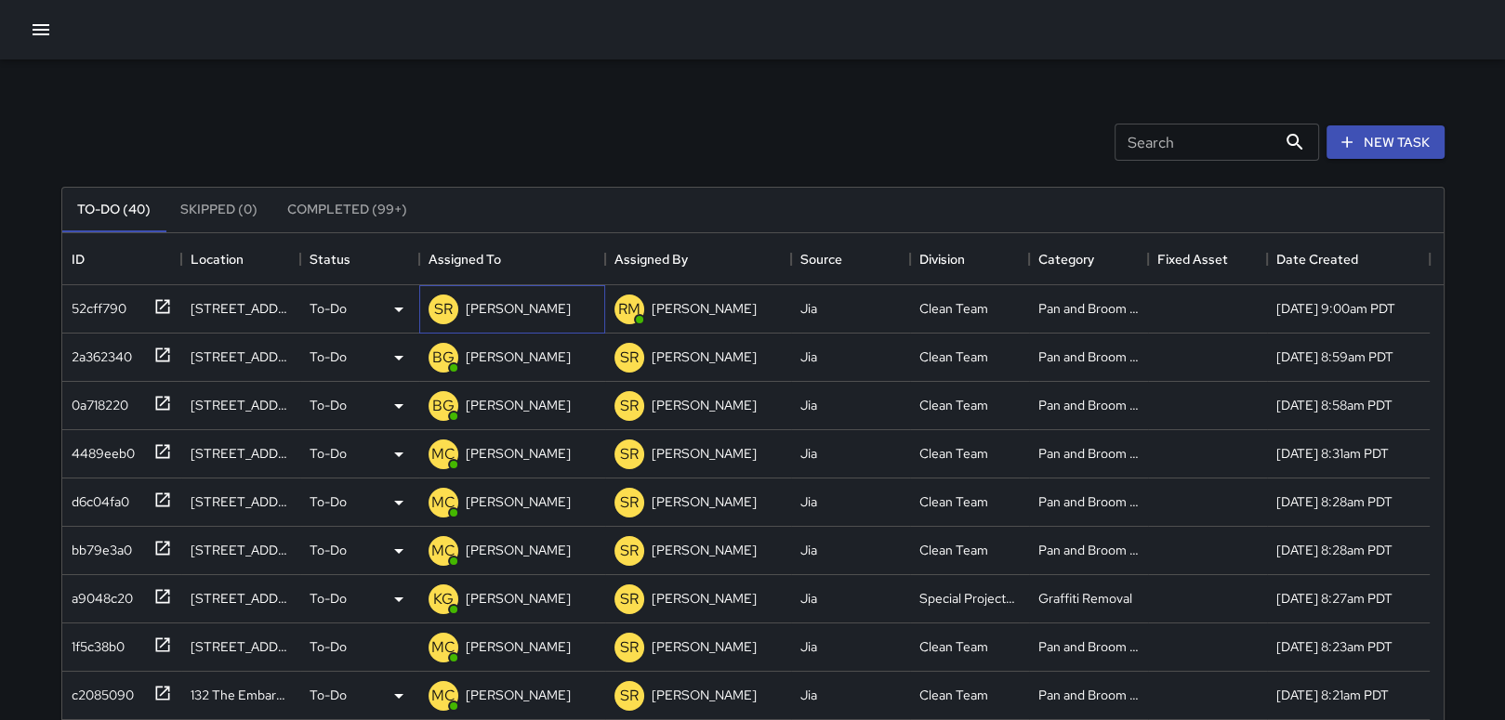
click at [501, 301] on p "[PERSON_NAME]" at bounding box center [518, 308] width 105 height 19
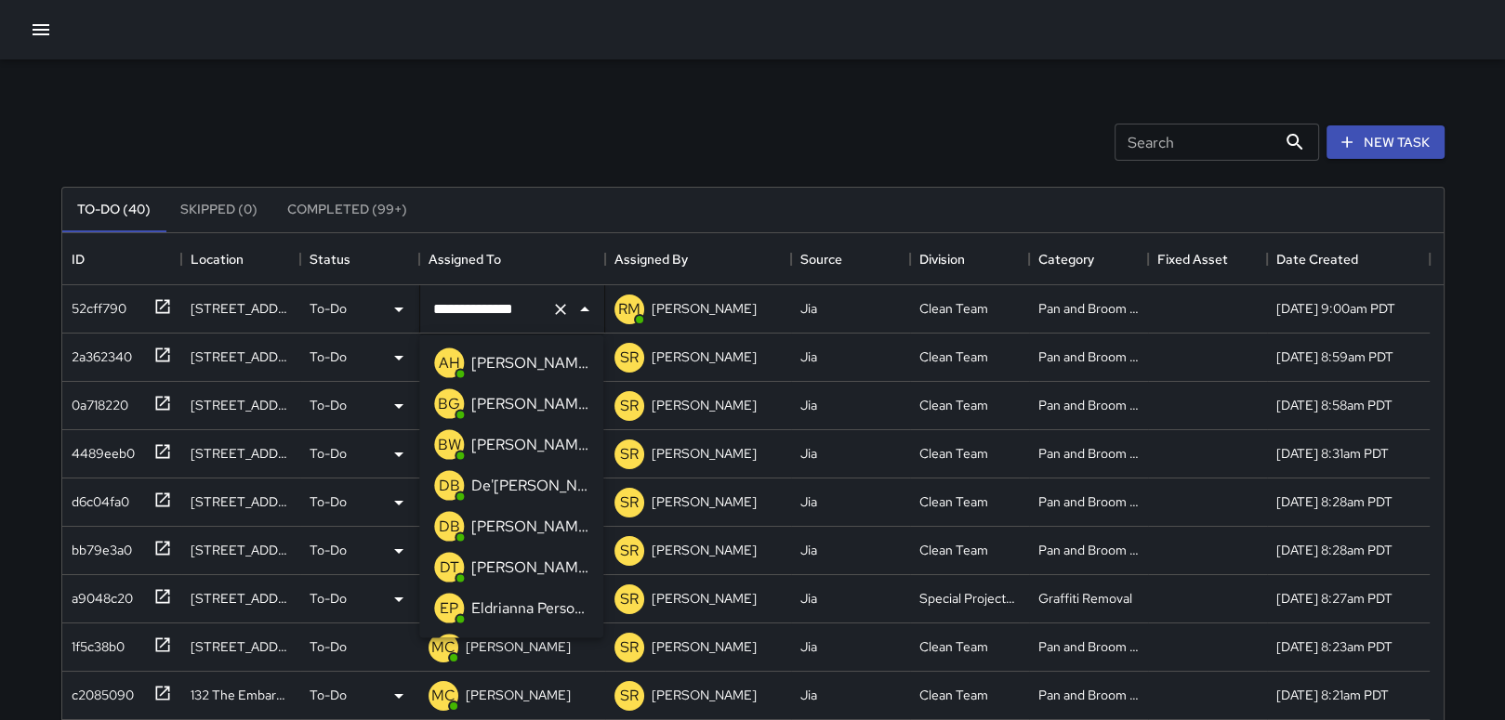
click at [516, 405] on p "[PERSON_NAME]" at bounding box center [529, 404] width 117 height 22
